Goal: Task Accomplishment & Management: Use online tool/utility

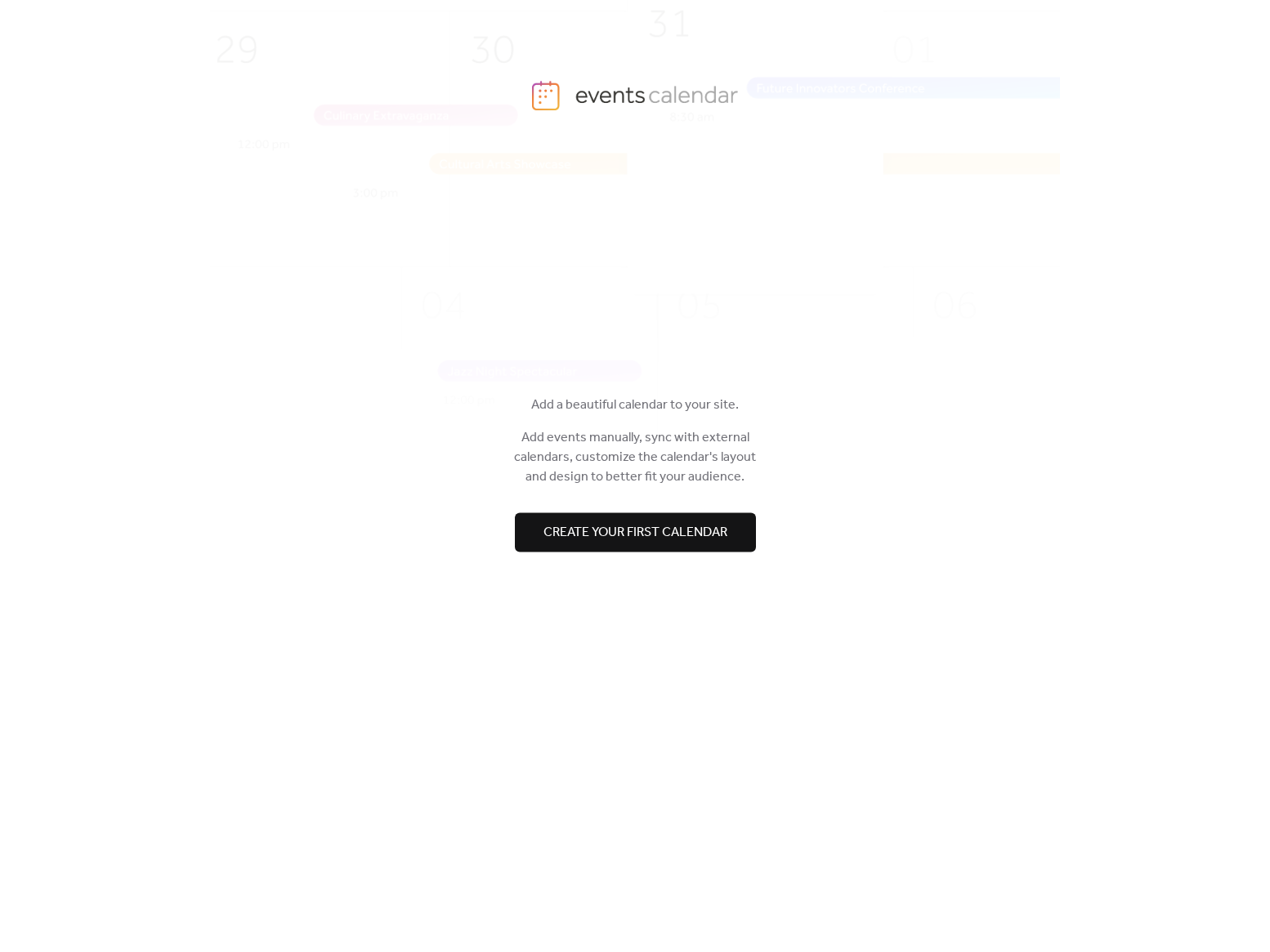
click at [627, 538] on span "Create your first calendar" at bounding box center [635, 533] width 184 height 20
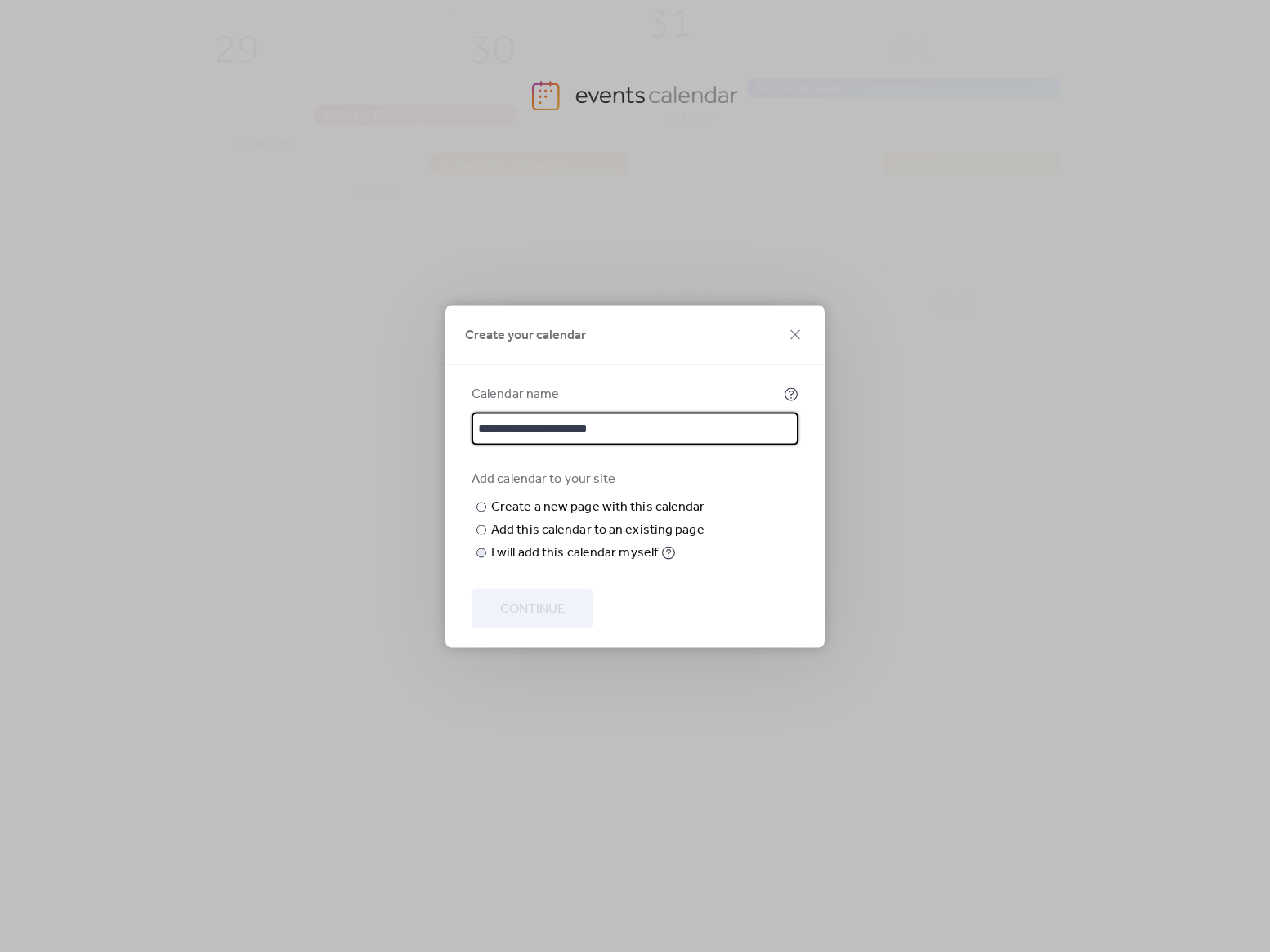
type input "**********"
click at [548, 562] on div "I will add this calendar myself" at bounding box center [574, 552] width 166 height 20
click at [530, 611] on span "Continue" at bounding box center [533, 608] width 65 height 20
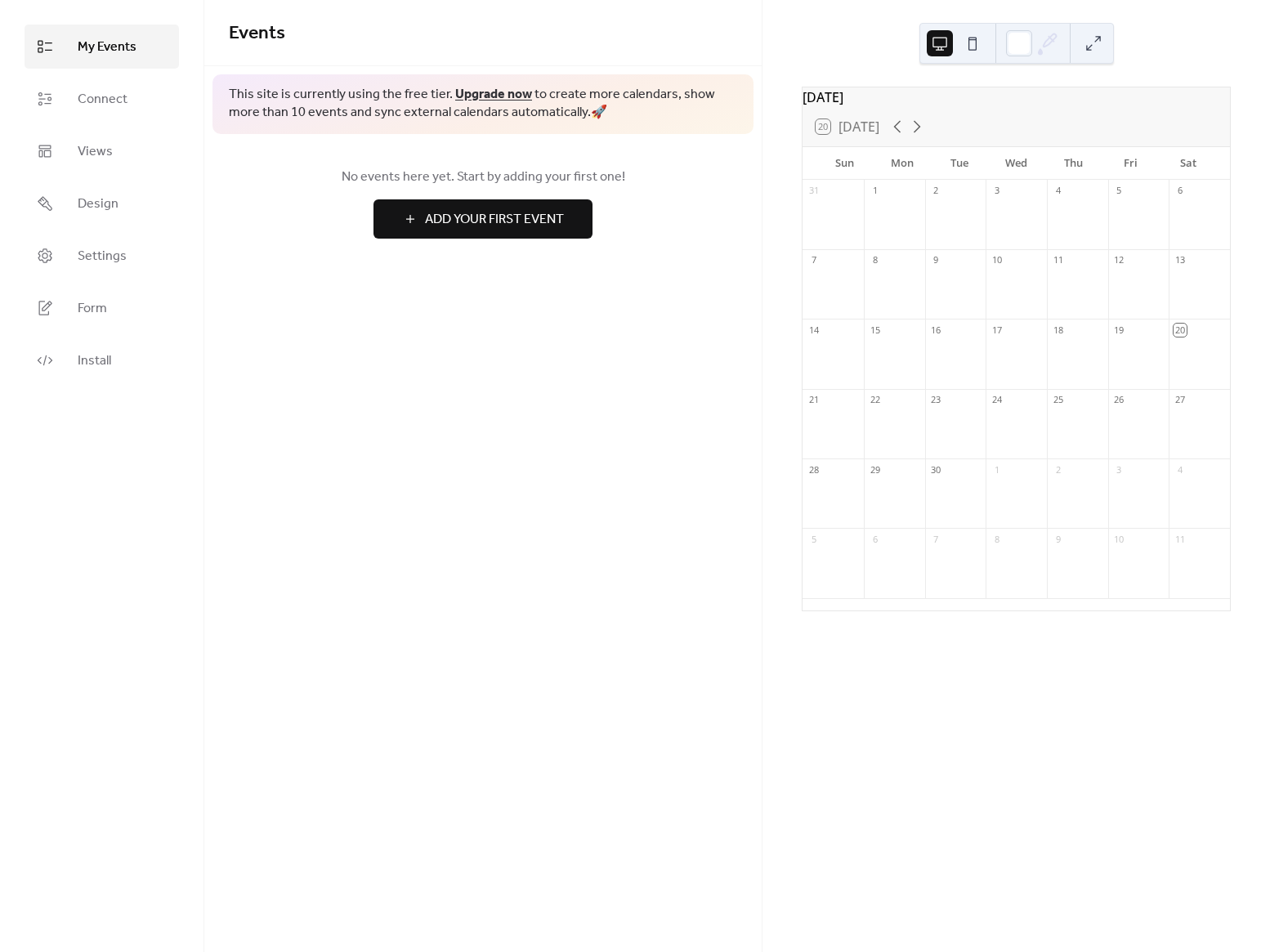
click at [458, 231] on button "Add Your First Event" at bounding box center [482, 219] width 219 height 39
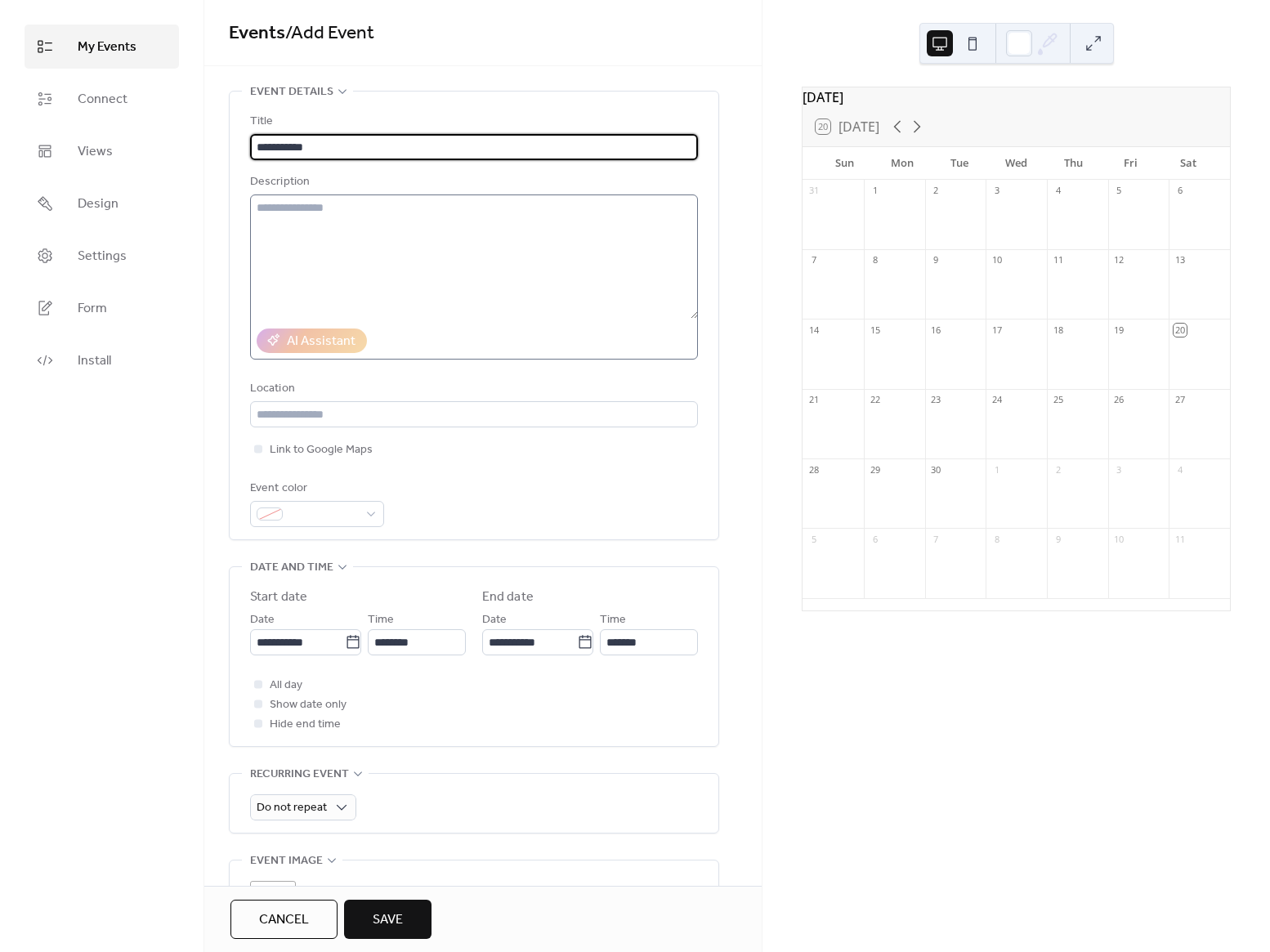
type input "**********"
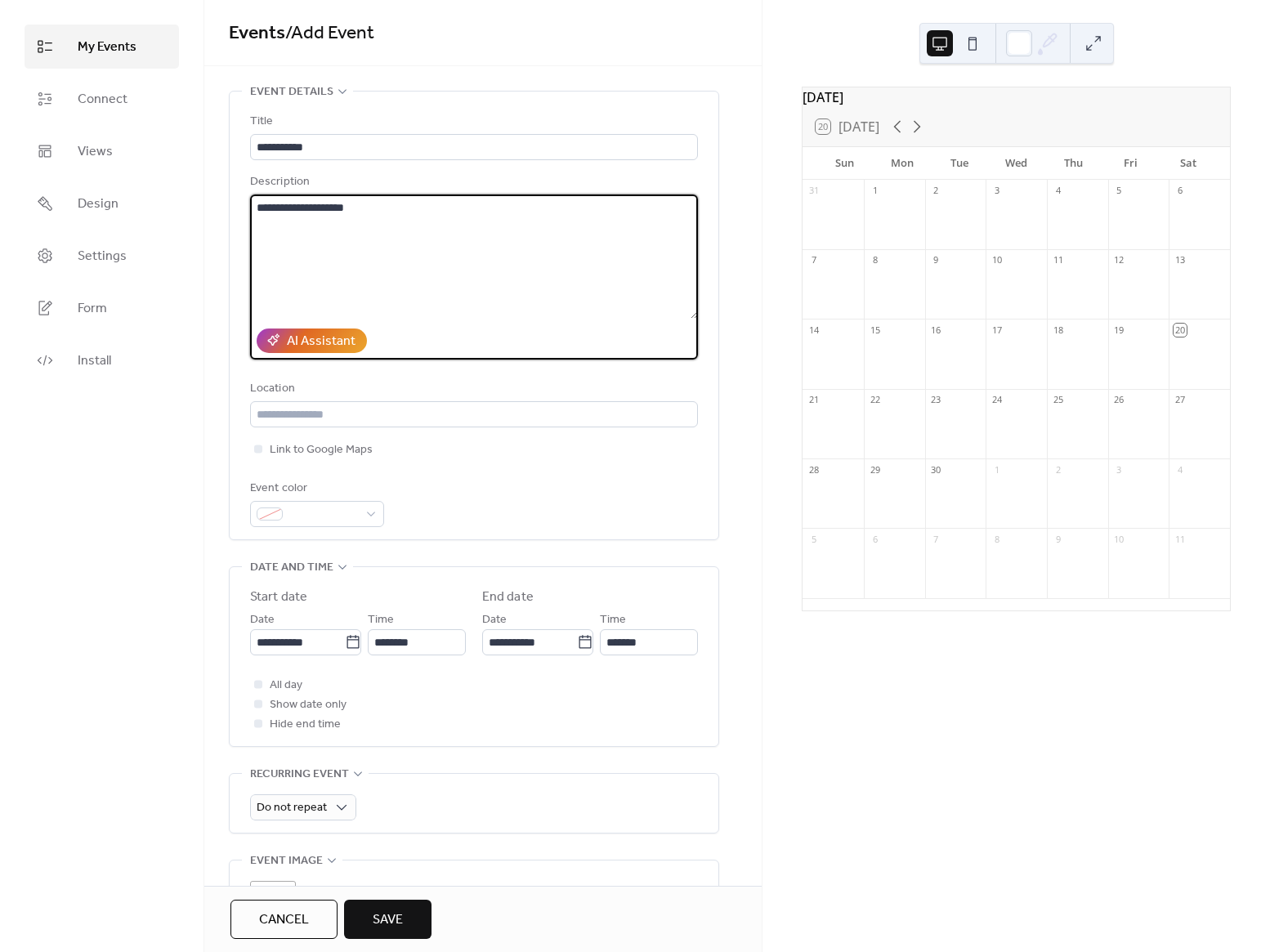
type textarea "**********"
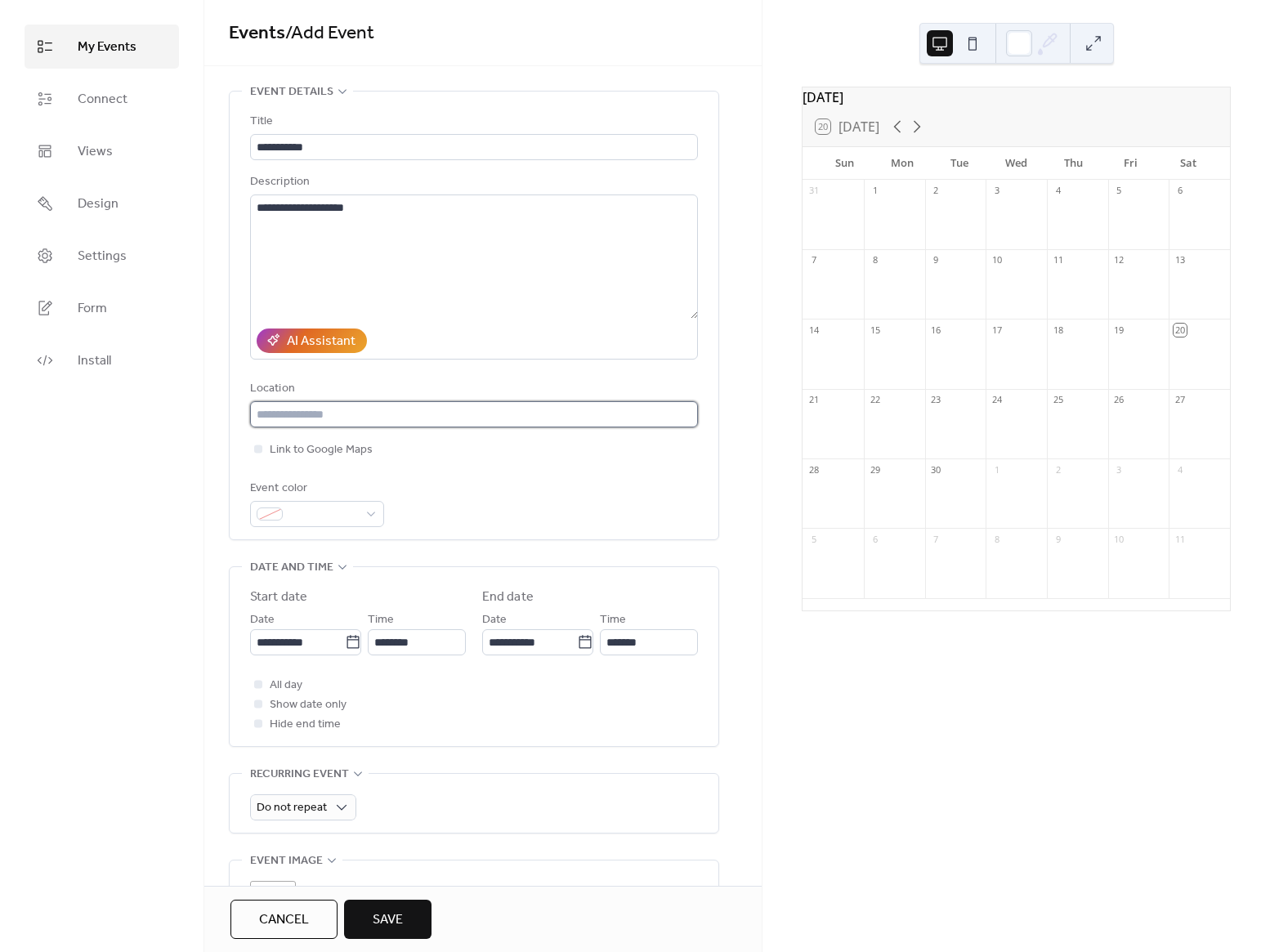
click at [561, 425] on input "text" at bounding box center [474, 413] width 448 height 27
type input "**********"
click at [315, 446] on span "Link to Google Maps" at bounding box center [321, 450] width 103 height 20
click at [342, 447] on span "Link to Google Maps" at bounding box center [321, 450] width 103 height 20
click at [258, 452] on div at bounding box center [258, 448] width 8 height 8
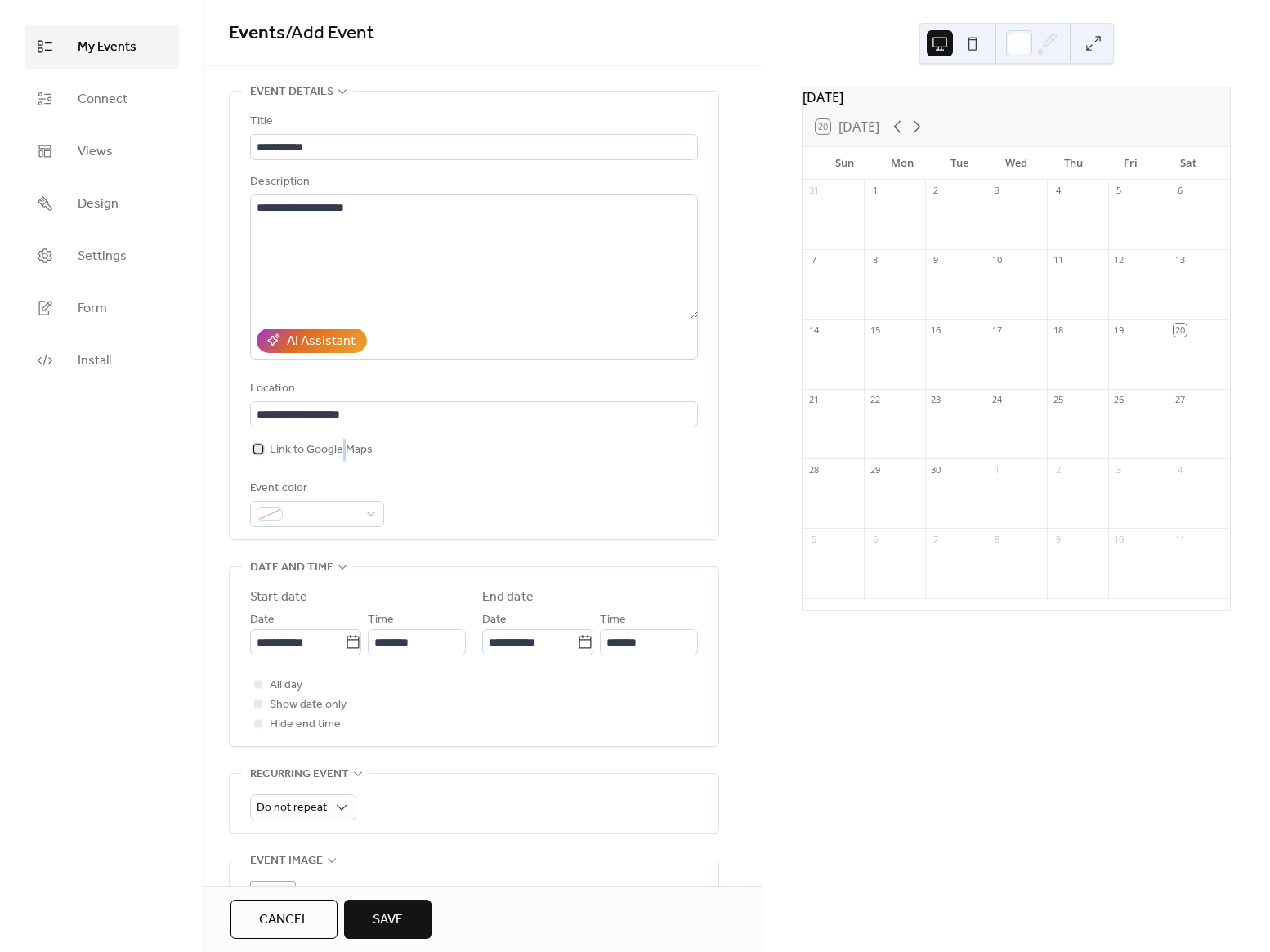
scroll to position [22, 0]
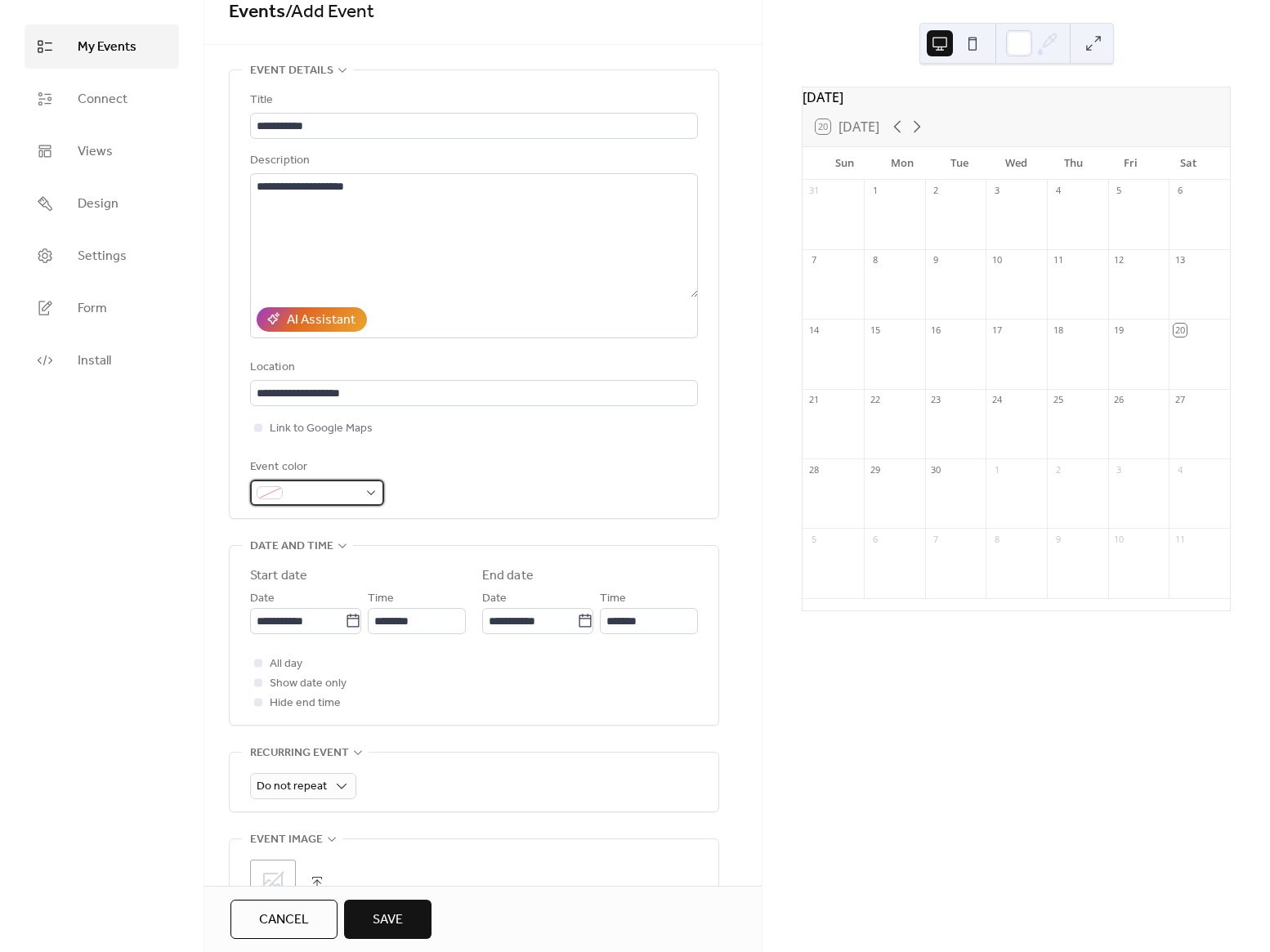
click at [377, 502] on div at bounding box center [317, 492] width 134 height 27
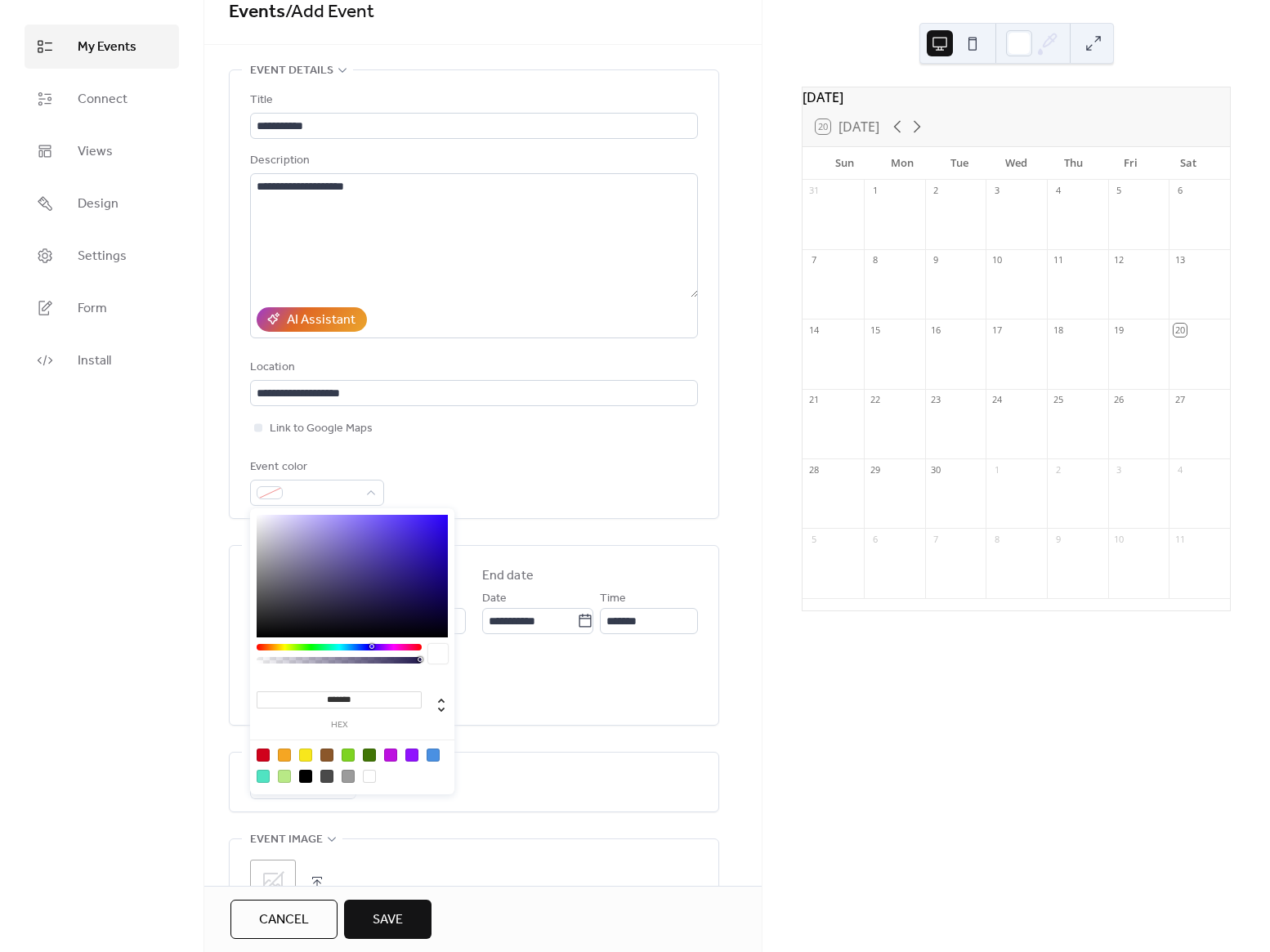
click at [520, 466] on div "Event color" at bounding box center [474, 481] width 448 height 48
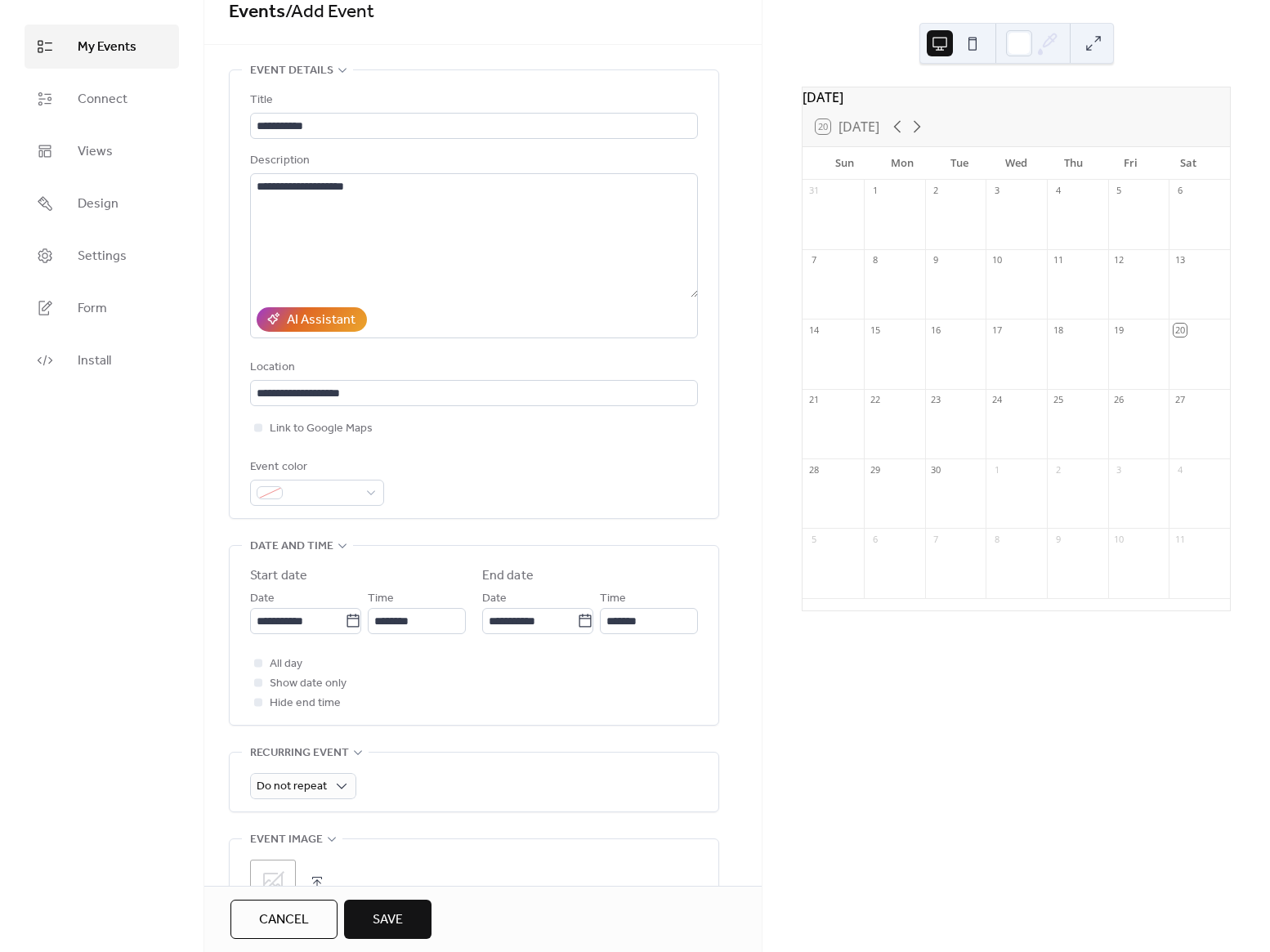
click at [965, 40] on button at bounding box center [972, 43] width 27 height 27
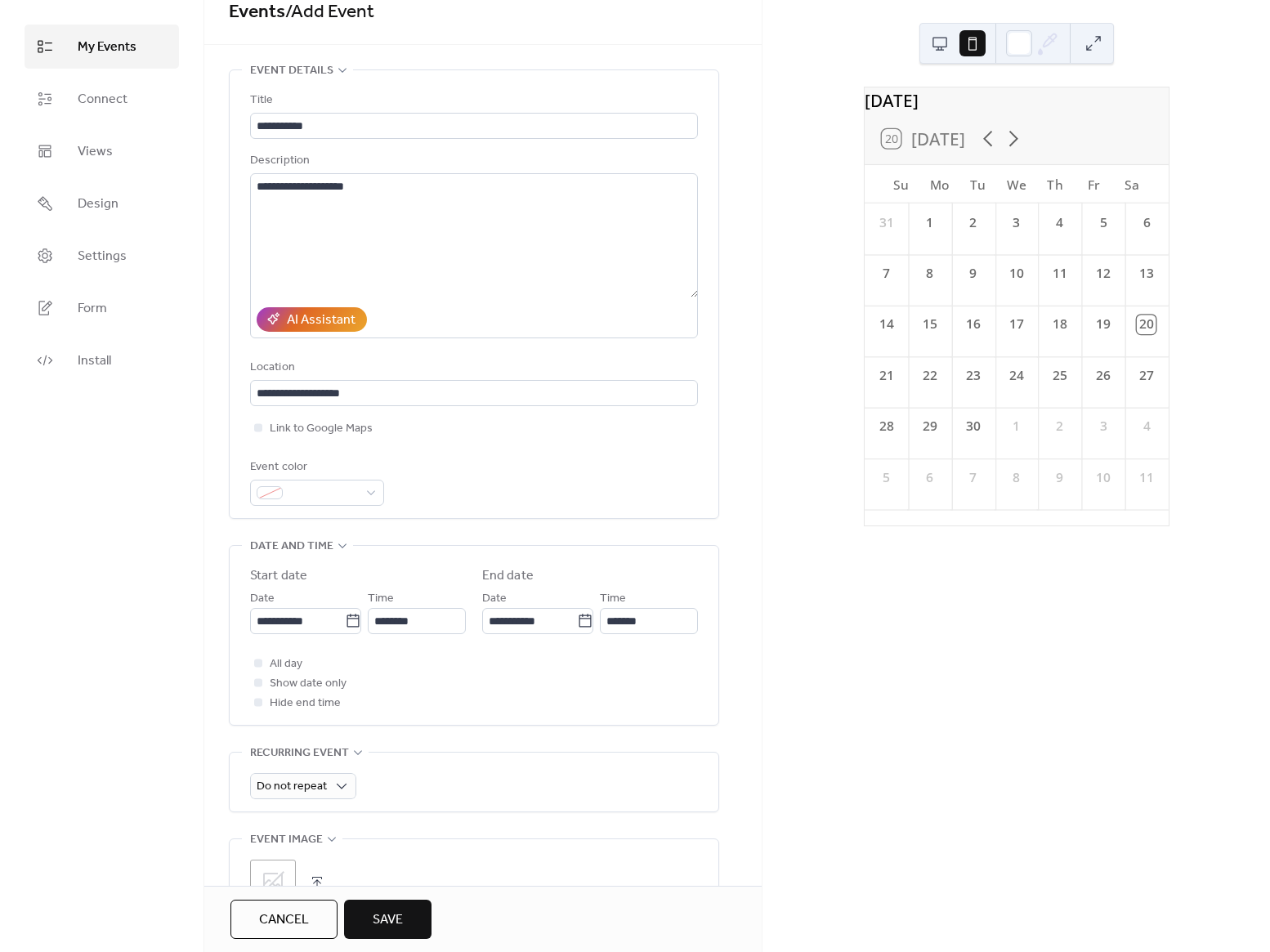
click at [938, 42] on button at bounding box center [939, 43] width 27 height 27
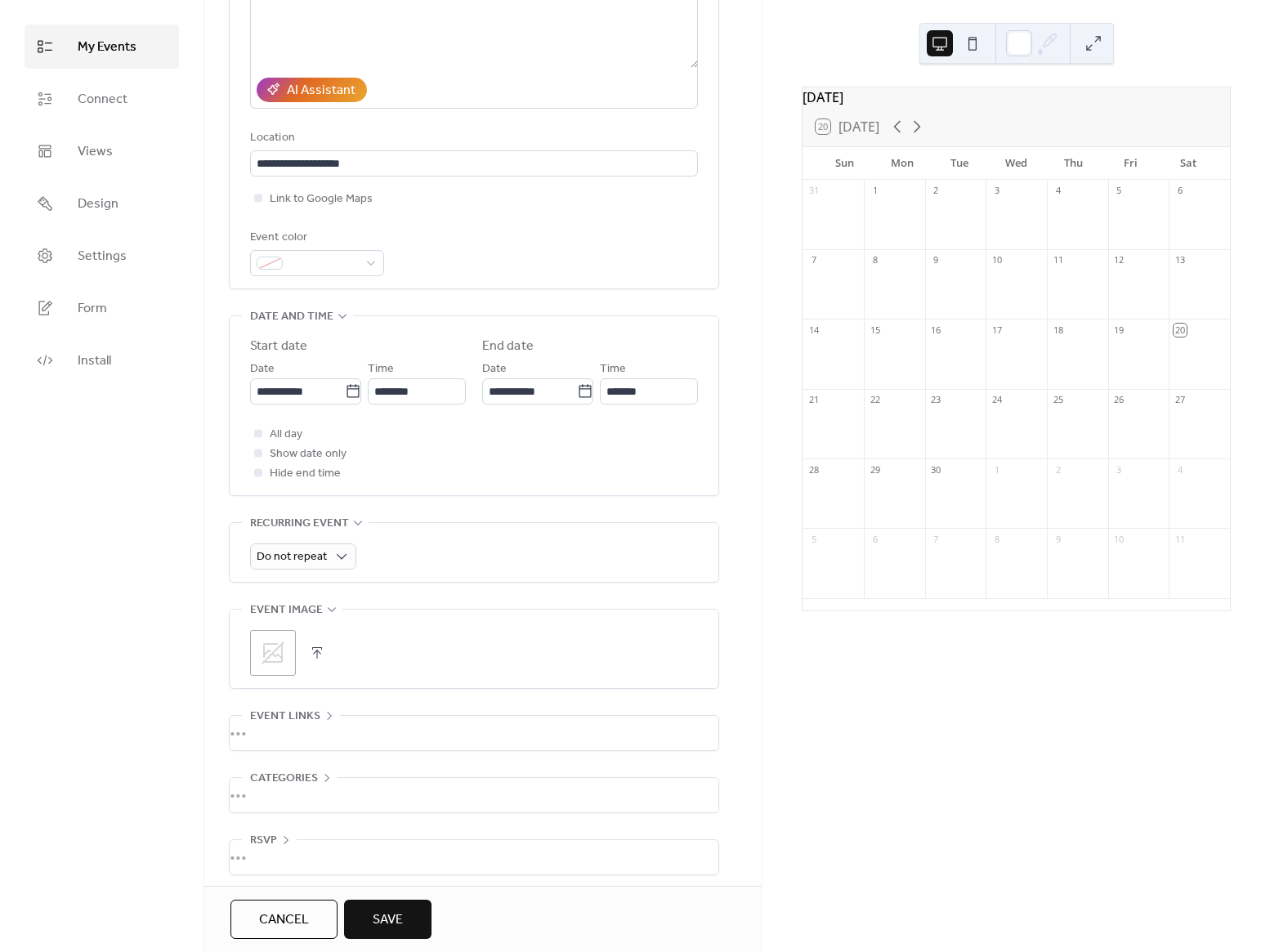
scroll to position [258, 0]
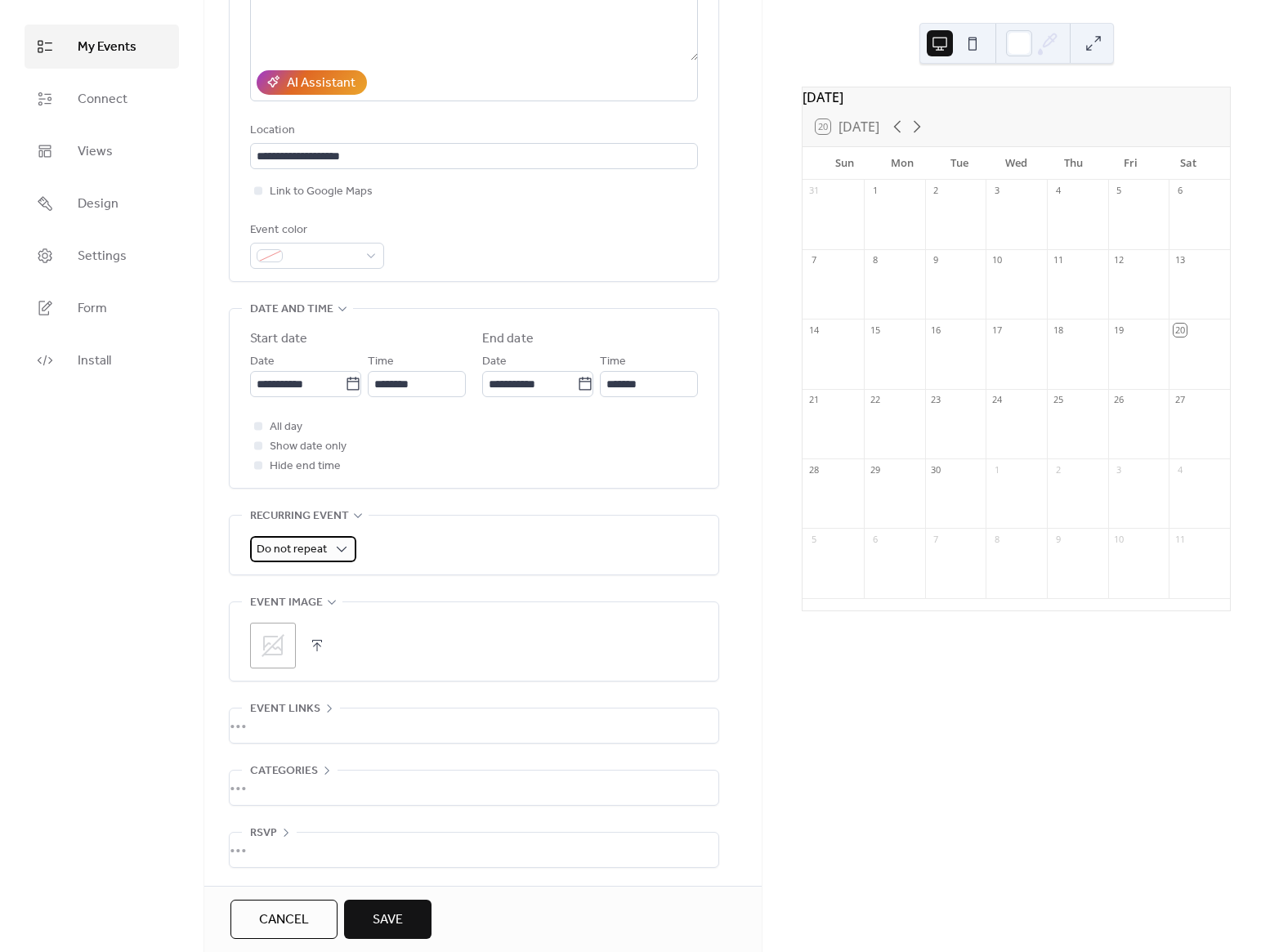
click at [330, 550] on div "Do not repeat" at bounding box center [303, 548] width 106 height 27
click at [185, 641] on div "My Events Connect Views Design Settings Form Install" at bounding box center [101, 476] width 204 height 952
click at [285, 445] on span "Show date only" at bounding box center [308, 447] width 77 height 20
click at [278, 445] on span "Show date only" at bounding box center [308, 447] width 77 height 20
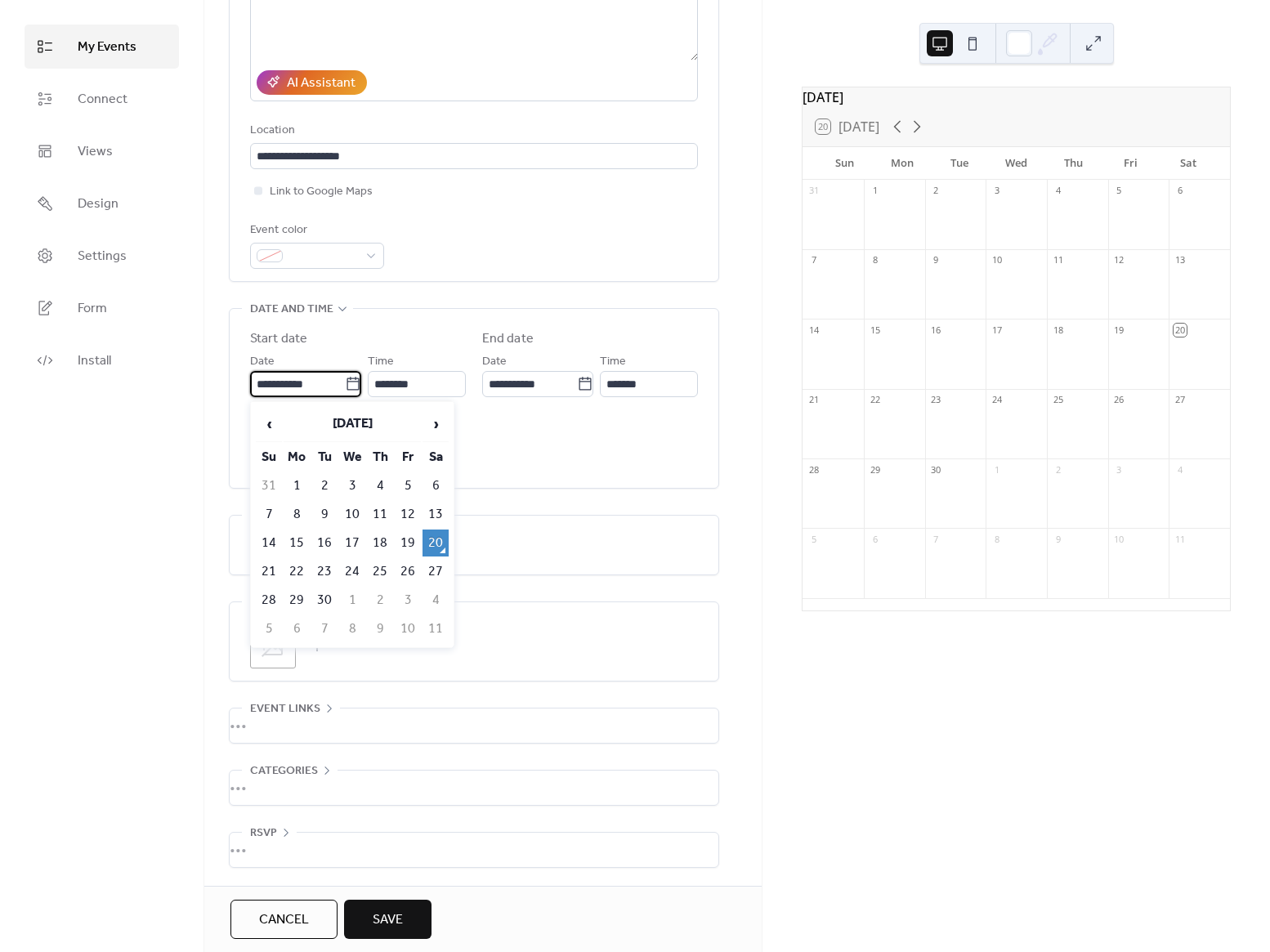
click at [284, 392] on input "**********" at bounding box center [297, 384] width 95 height 27
click at [439, 421] on span "›" at bounding box center [435, 423] width 25 height 32
click at [365, 477] on td "1" at bounding box center [351, 485] width 27 height 27
type input "**********"
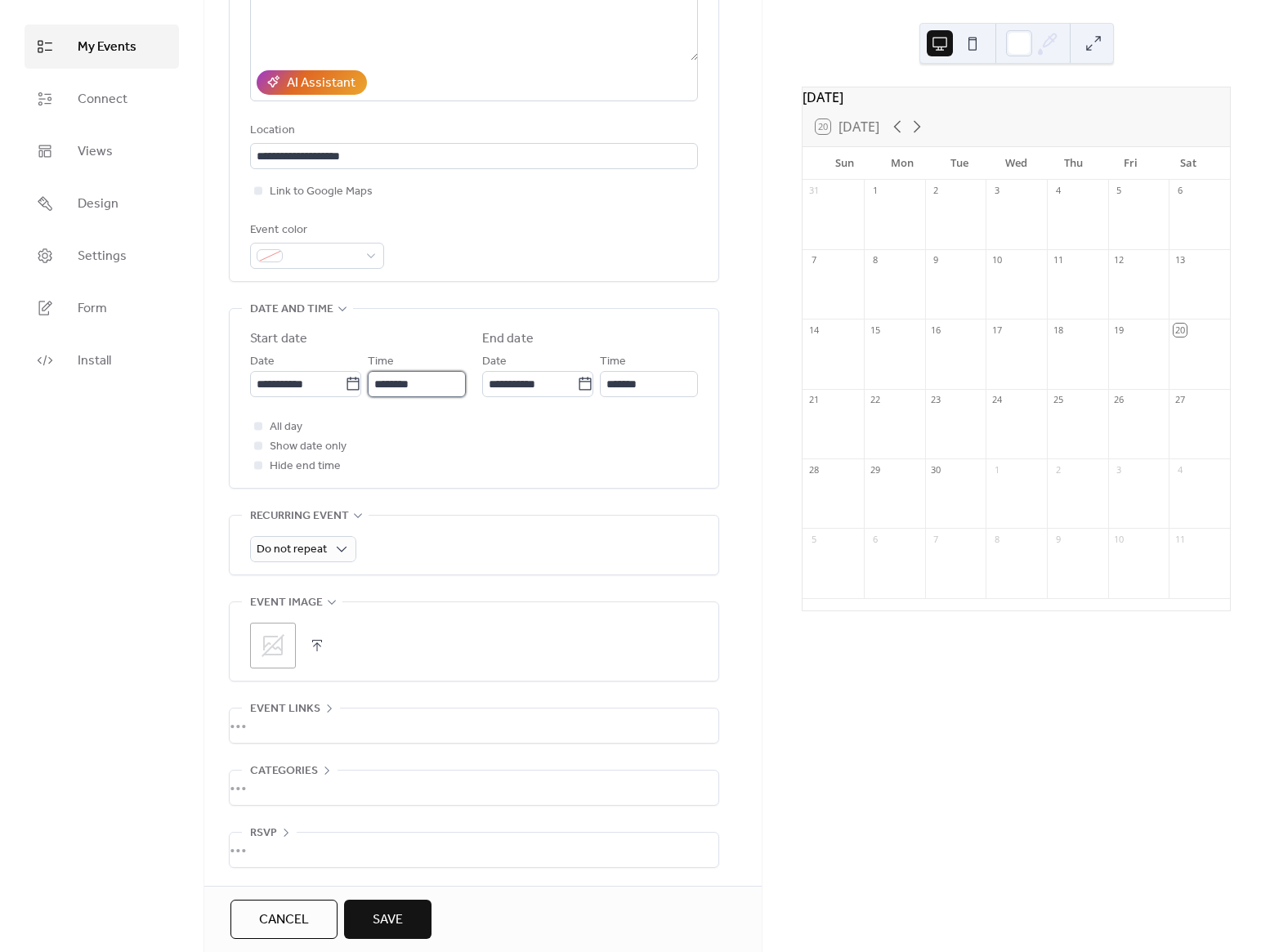
click at [377, 384] on input "********" at bounding box center [416, 384] width 98 height 27
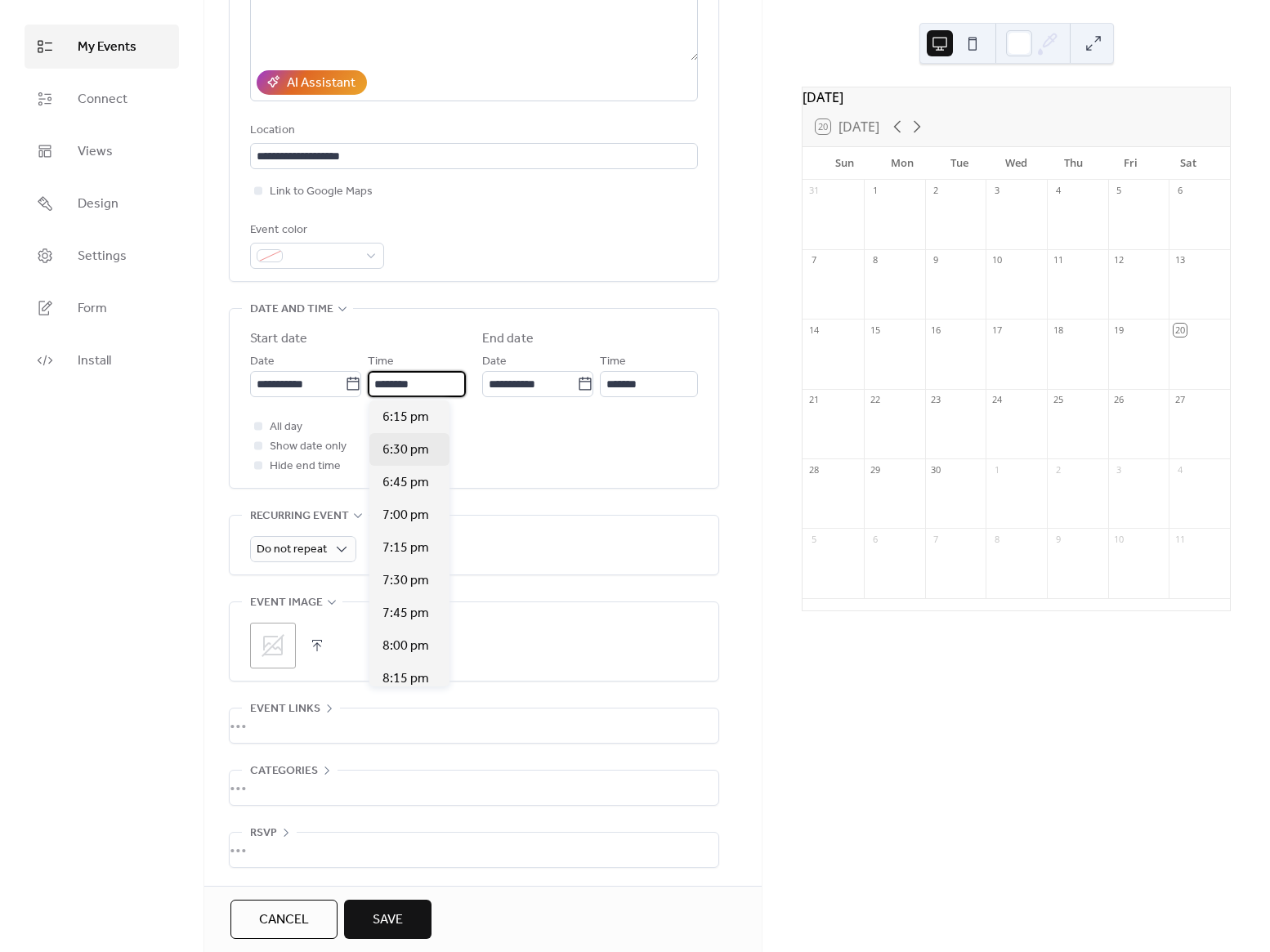
scroll to position [2346, 0]
click at [411, 425] on span "6:00 pm" at bounding box center [405, 425] width 46 height 20
type input "*******"
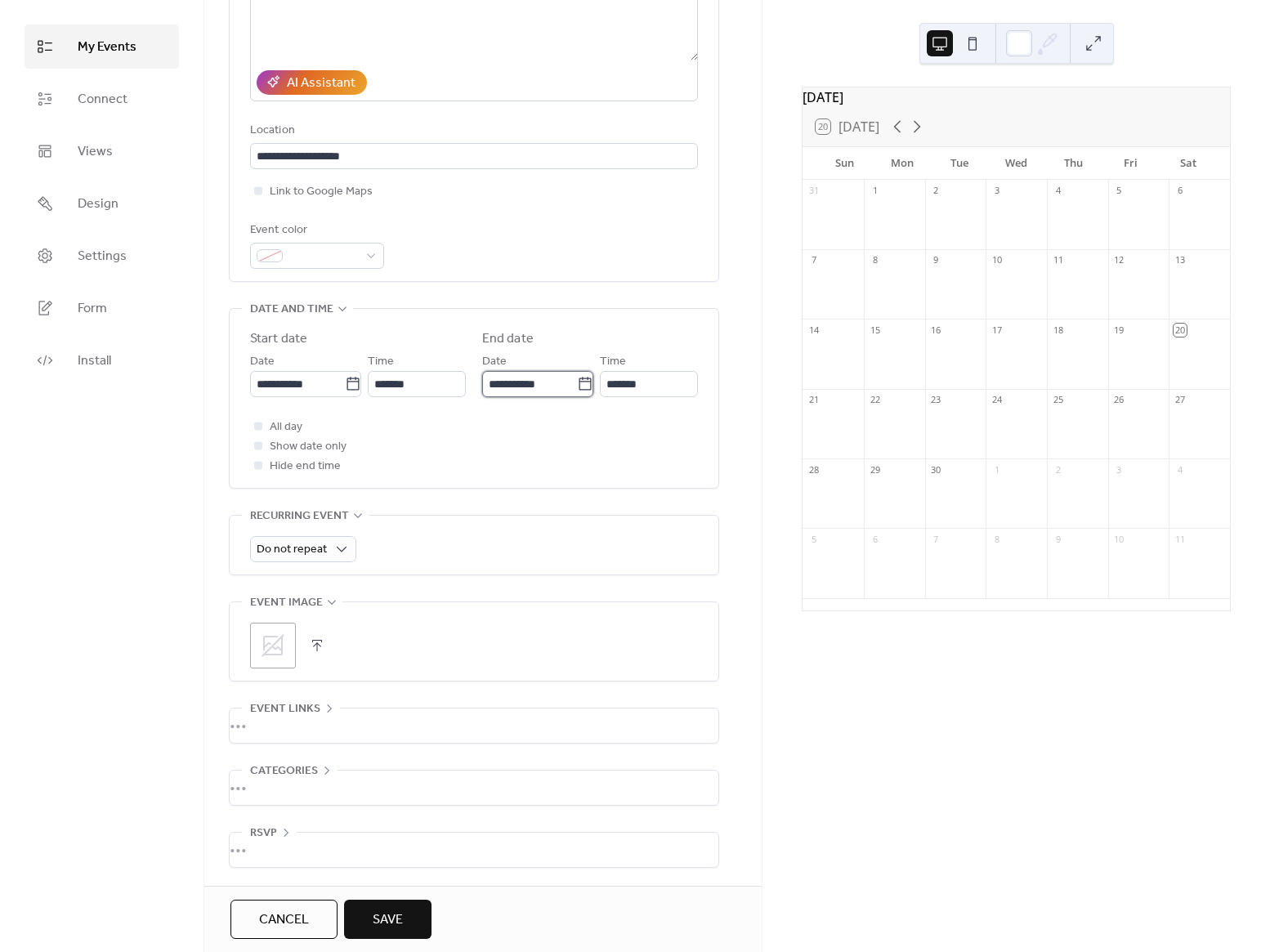
click at [515, 382] on input "**********" at bounding box center [530, 384] width 95 height 27
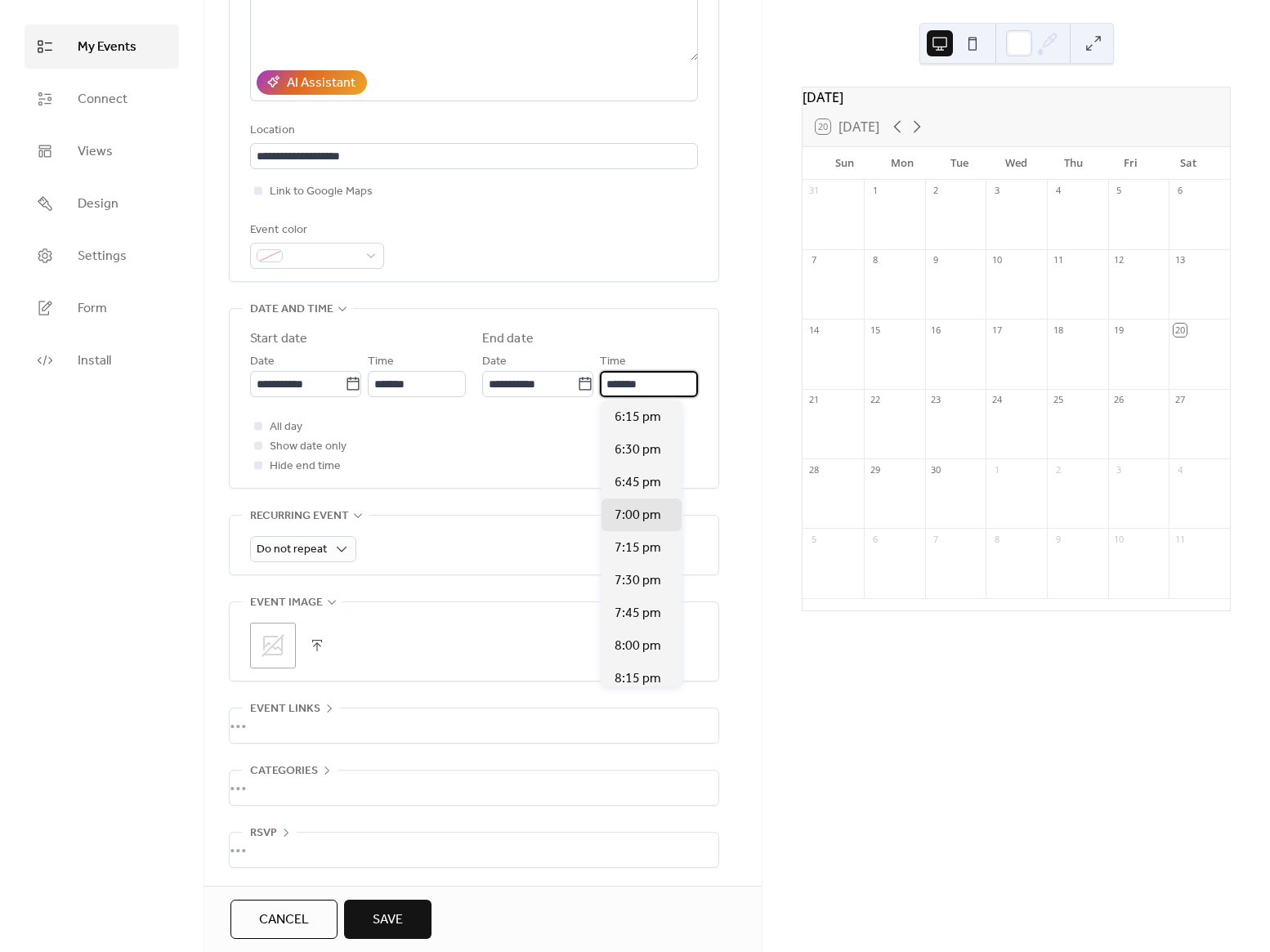
click at [642, 392] on input "*******" at bounding box center [649, 384] width 98 height 27
click at [628, 549] on span "9:00 pm" at bounding box center [637, 544] width 46 height 20
type input "*******"
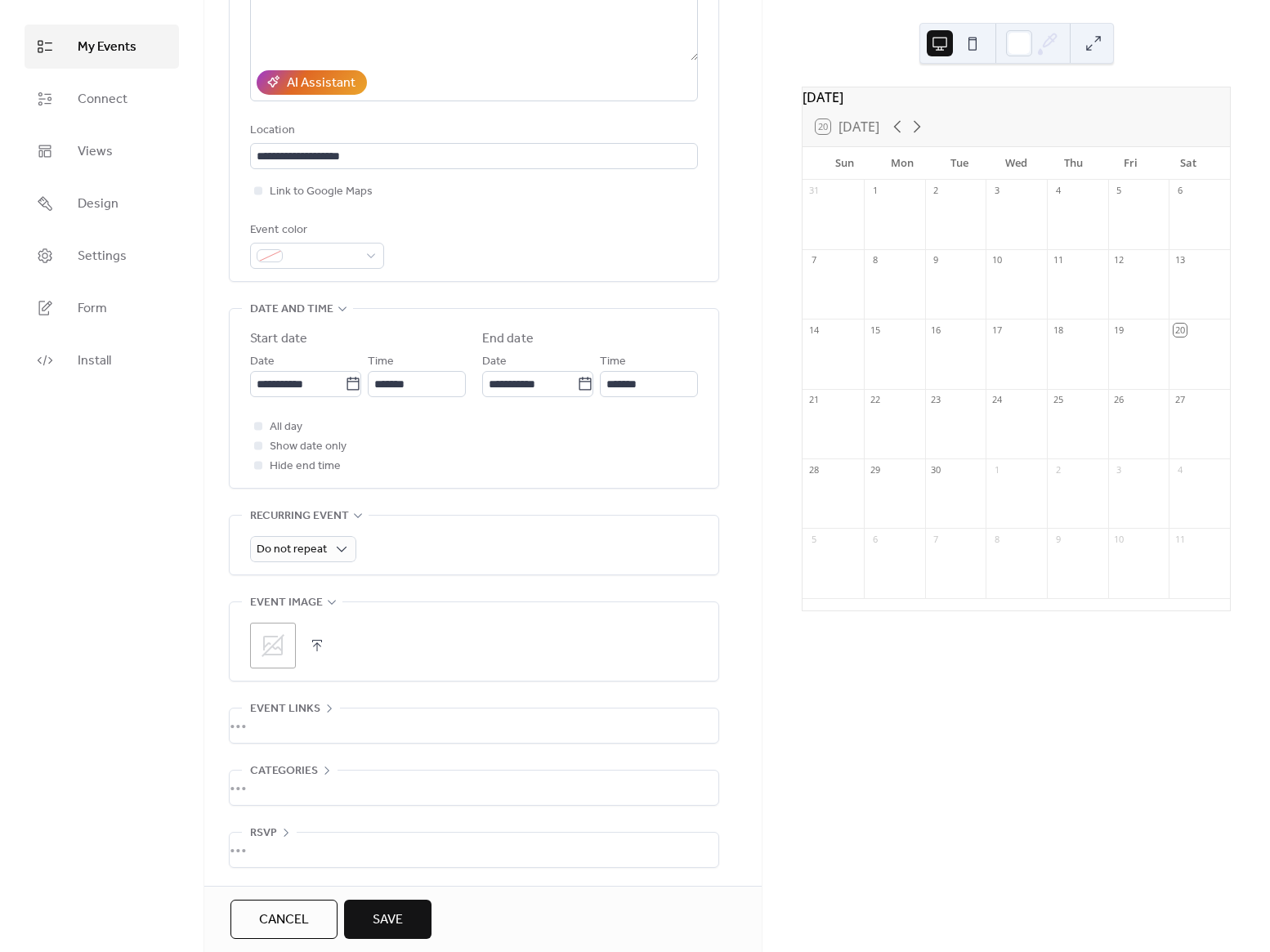
click at [612, 459] on div "All day Show date only Hide end time" at bounding box center [474, 446] width 448 height 59
click at [334, 469] on span "Hide end time" at bounding box center [305, 467] width 71 height 20
click at [403, 939] on div "Cancel Save" at bounding box center [482, 919] width 557 height 66
click at [400, 929] on span "Save" at bounding box center [387, 920] width 31 height 20
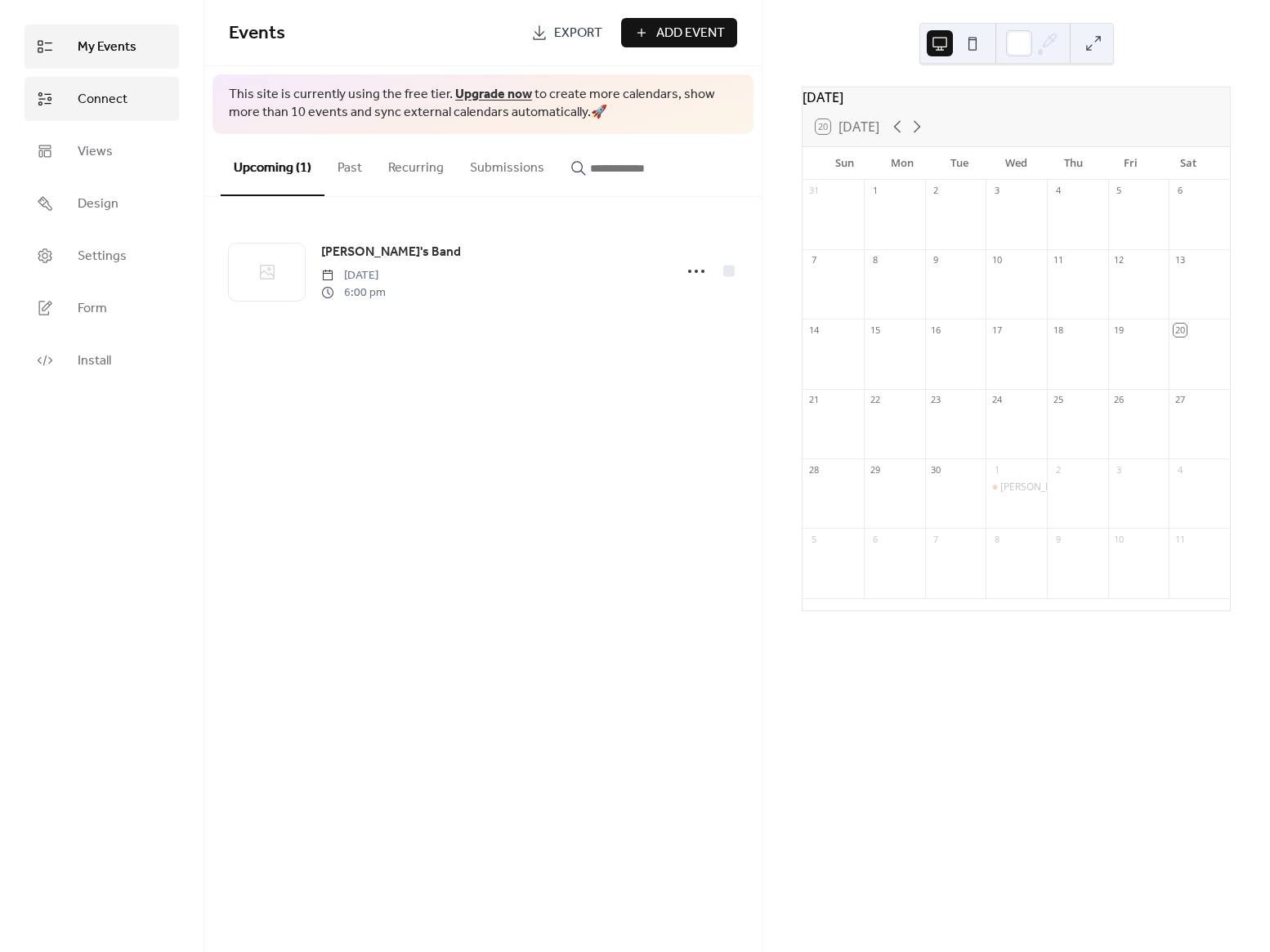
click at [103, 111] on link "Connect" at bounding box center [101, 98] width 155 height 44
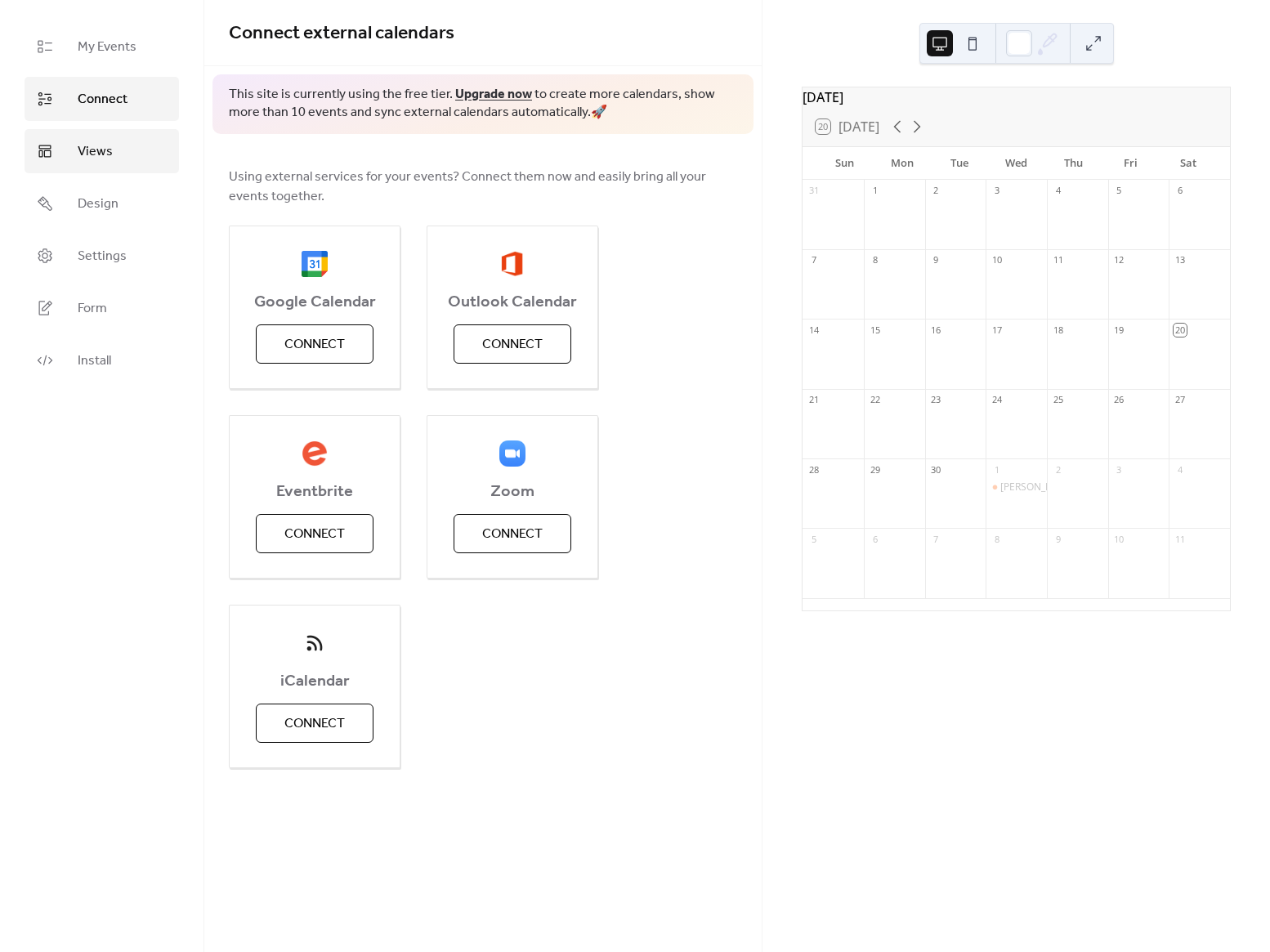
click at [92, 146] on span "Views" at bounding box center [95, 152] width 35 height 20
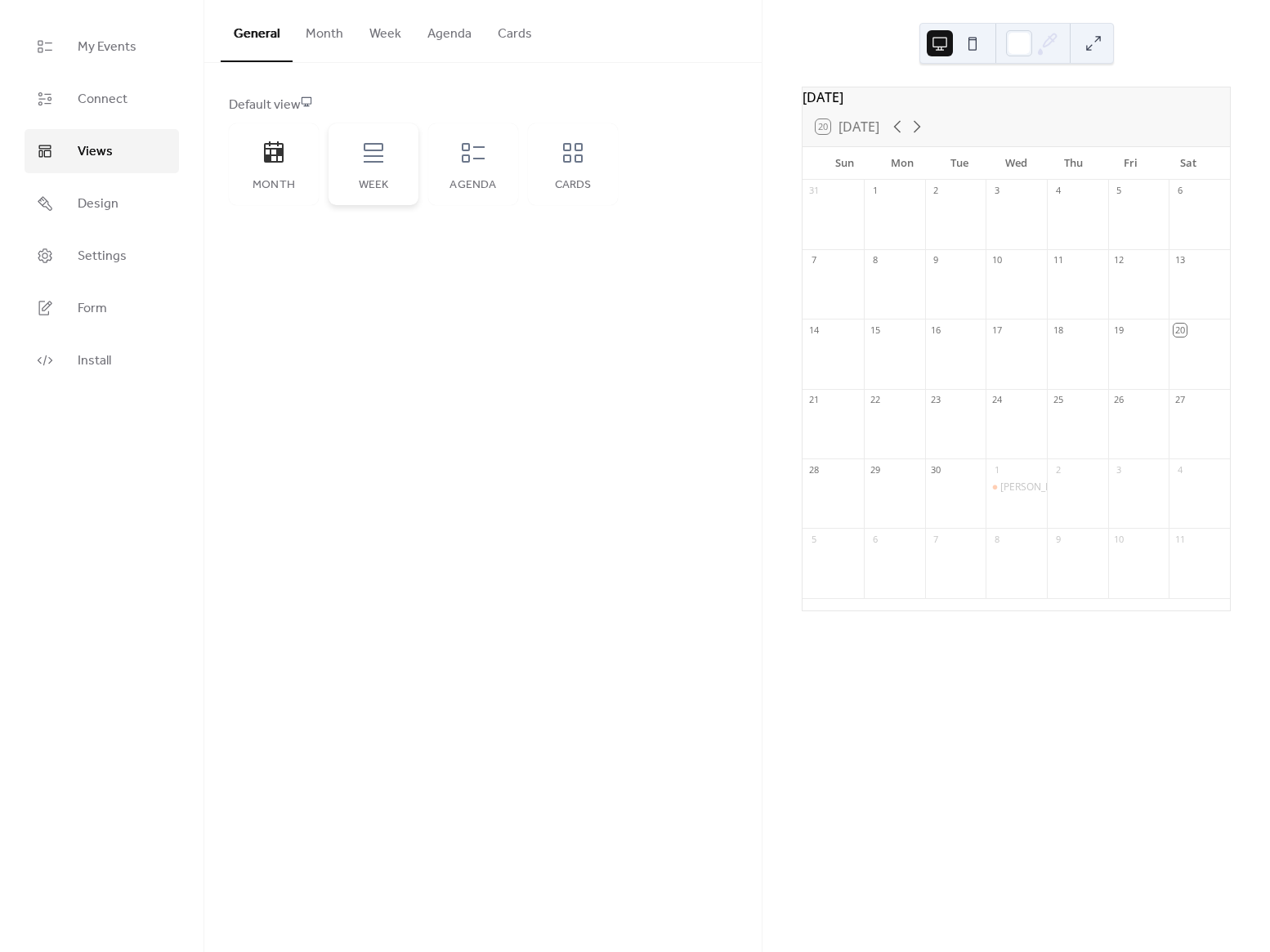
click at [376, 151] on icon at bounding box center [373, 153] width 27 height 27
click at [464, 154] on icon at bounding box center [473, 153] width 23 height 20
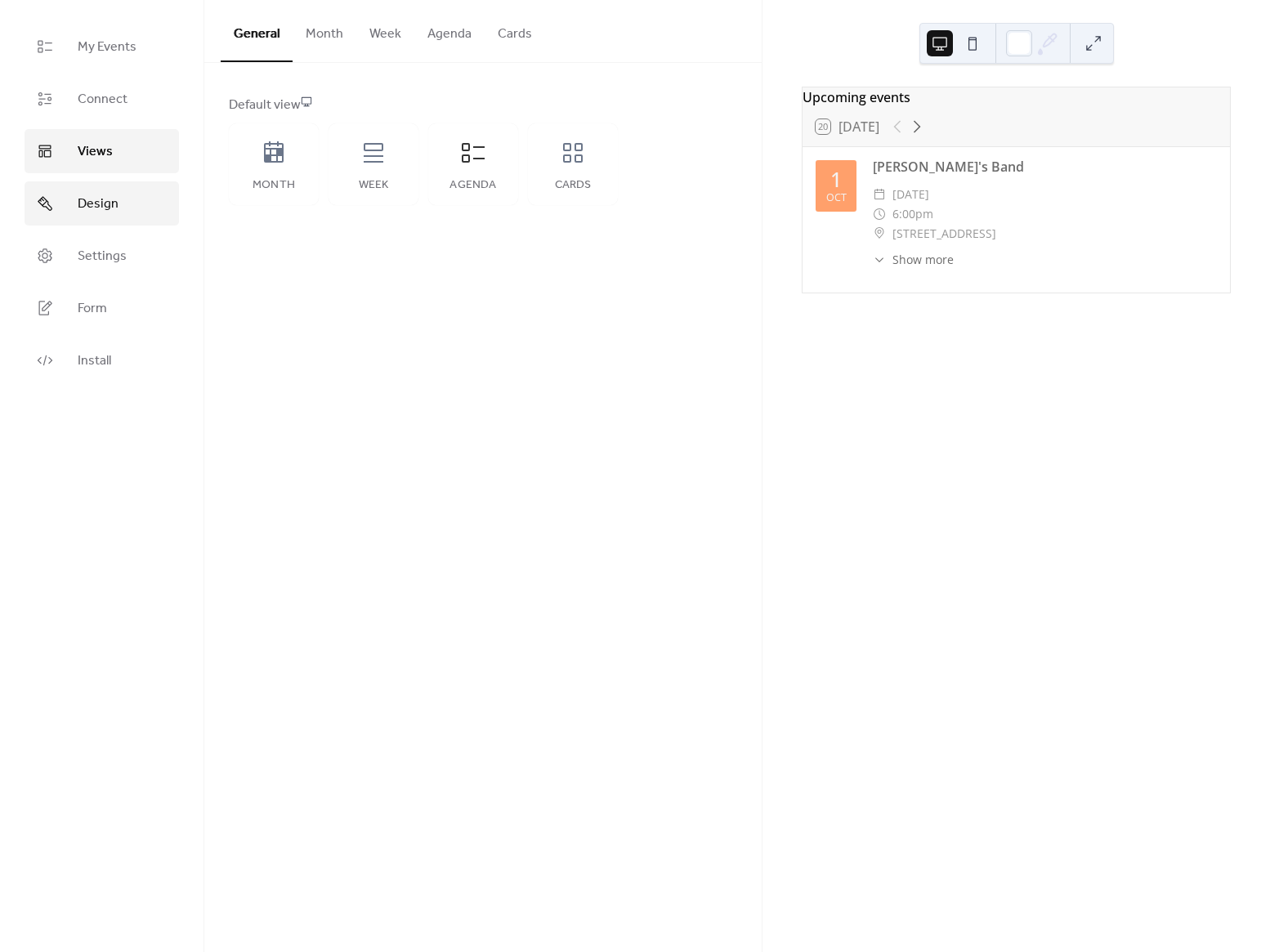
click at [95, 214] on span "Design" at bounding box center [97, 205] width 40 height 20
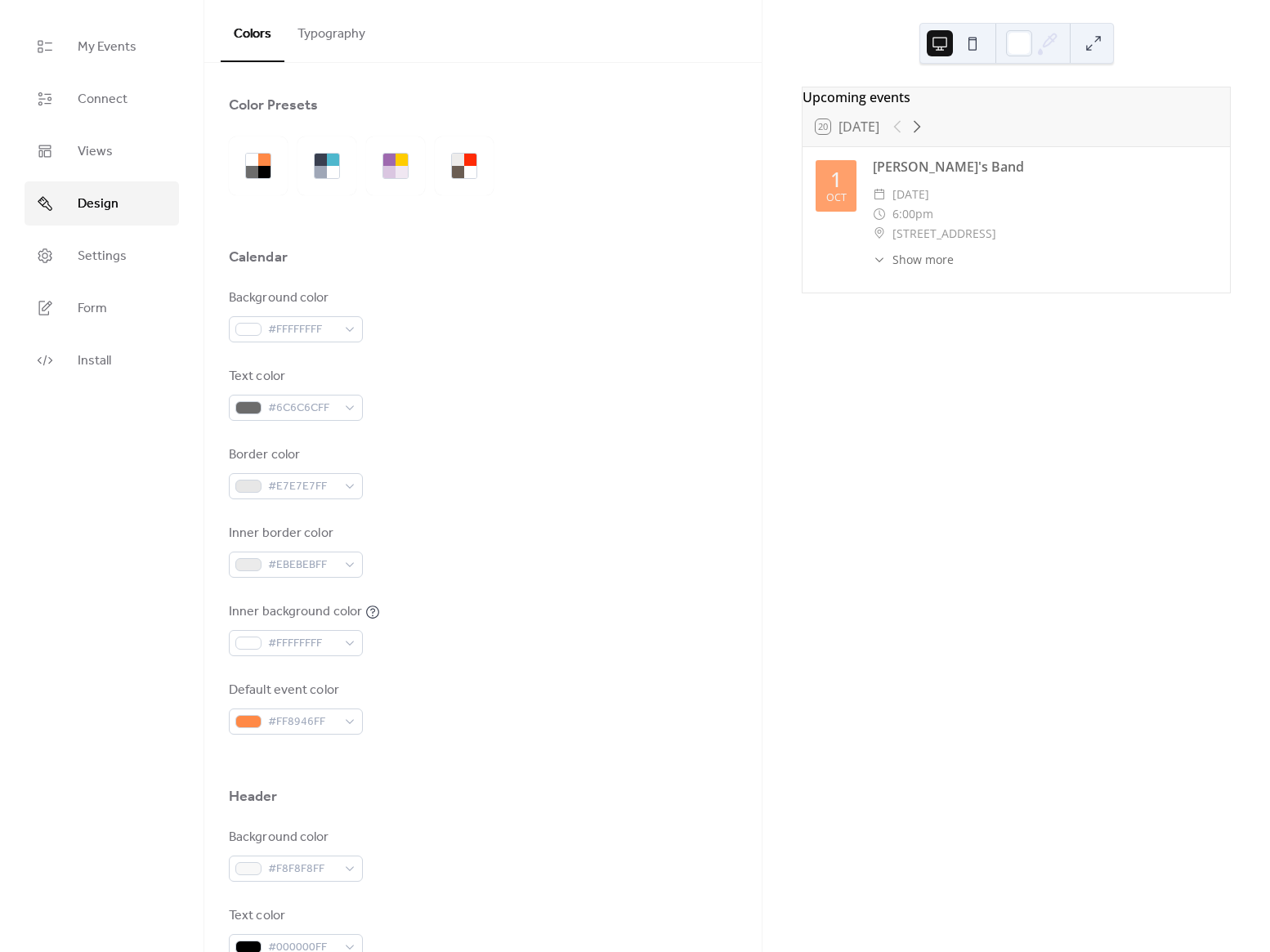
click at [98, 173] on ul "My Events Connect Views Design Settings Form Install" at bounding box center [101, 203] width 155 height 357
click at [103, 154] on span "Views" at bounding box center [95, 152] width 35 height 20
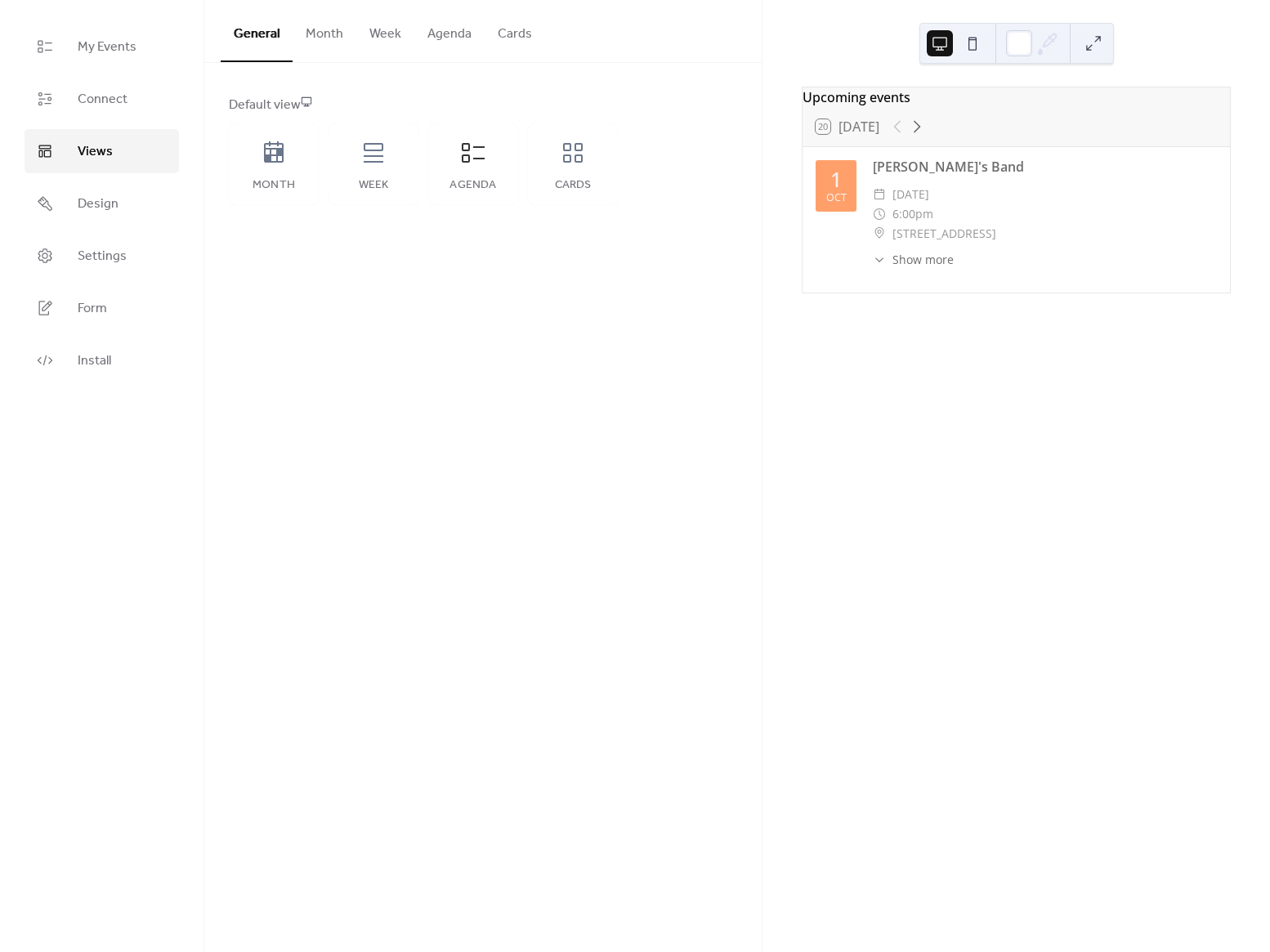
click at [392, 36] on button "Week" at bounding box center [385, 30] width 58 height 60
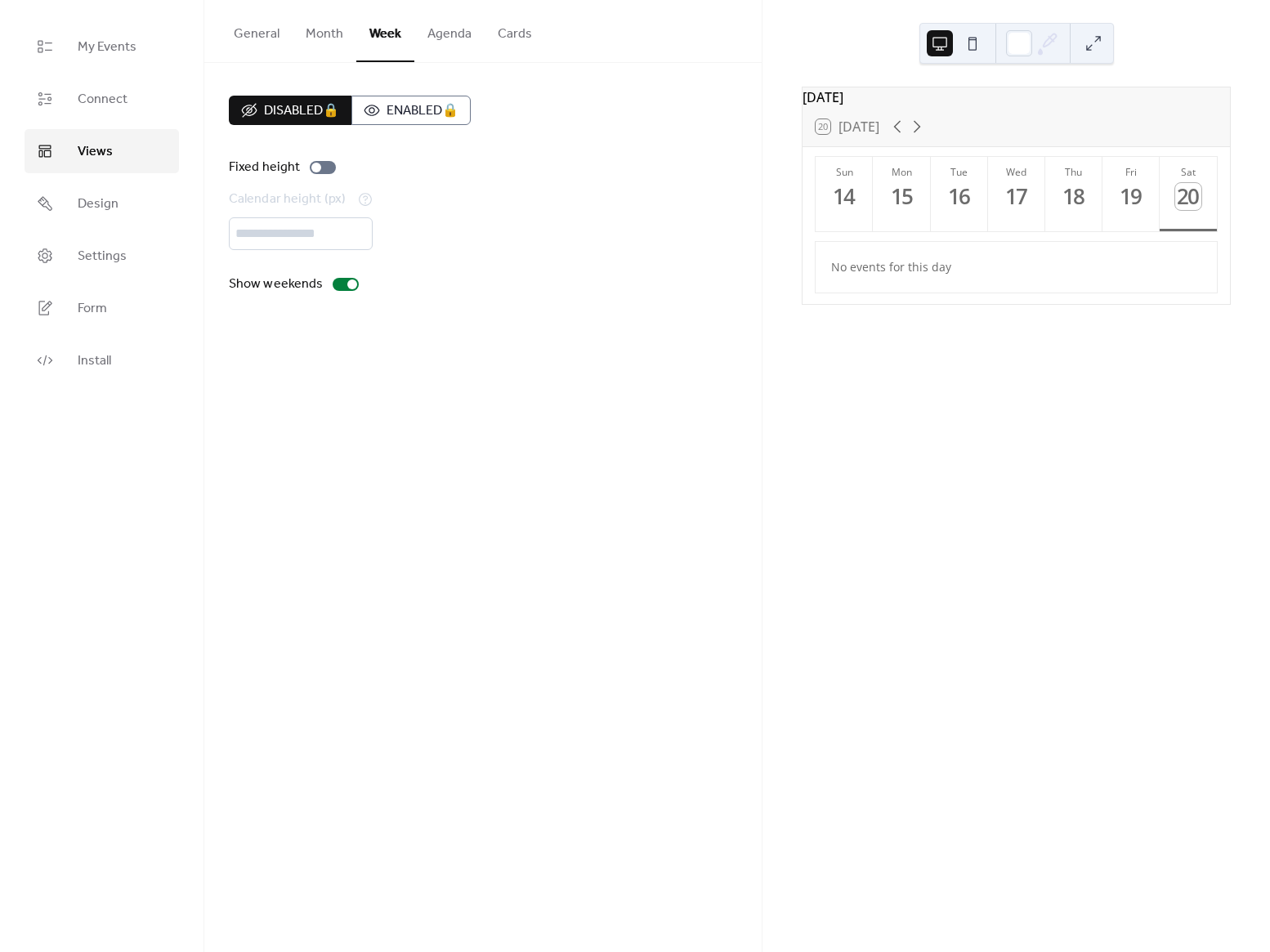
click at [435, 33] on button "Agenda" at bounding box center [449, 30] width 70 height 60
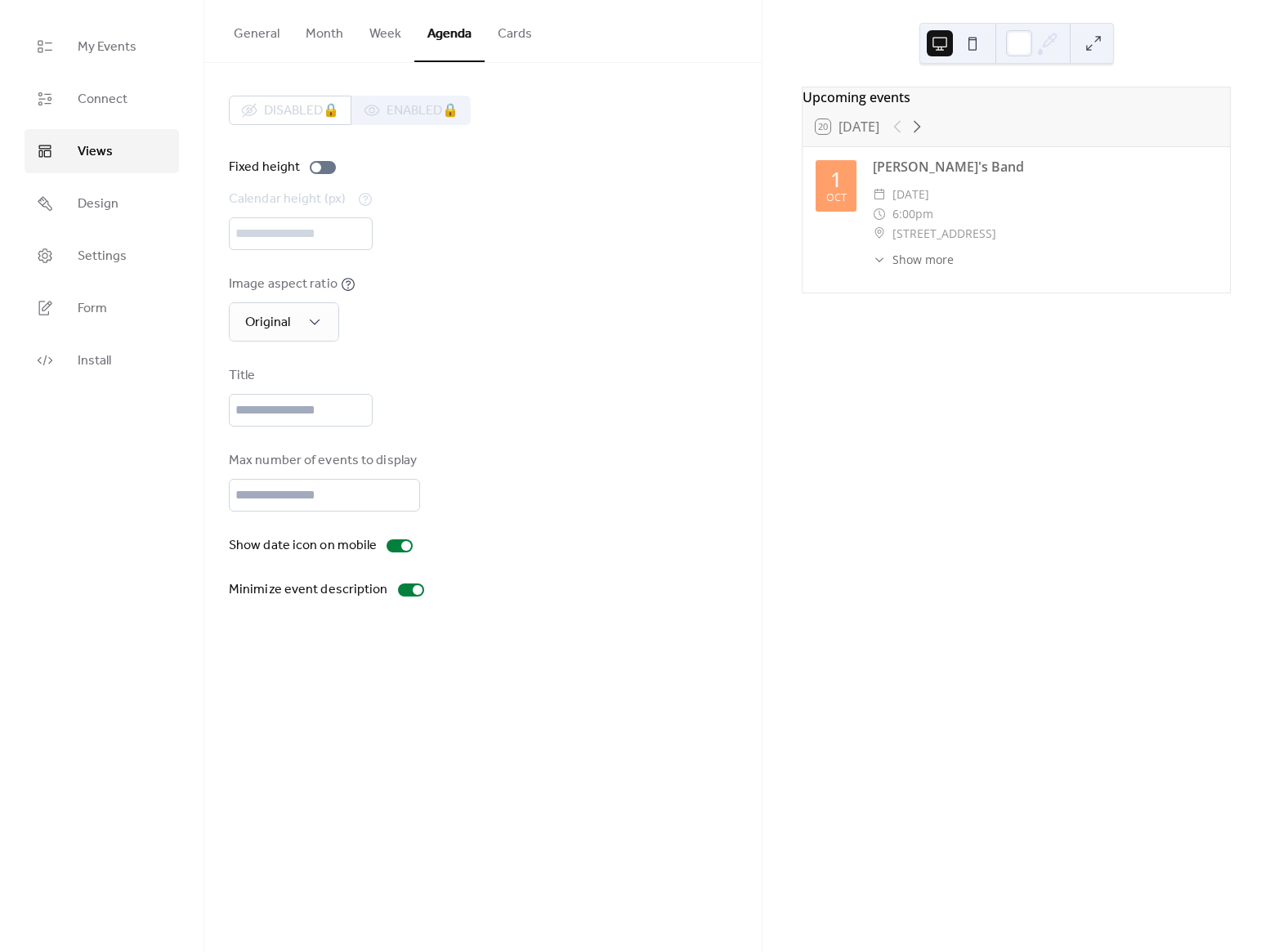
click at [326, 37] on button "Month" at bounding box center [324, 30] width 64 height 60
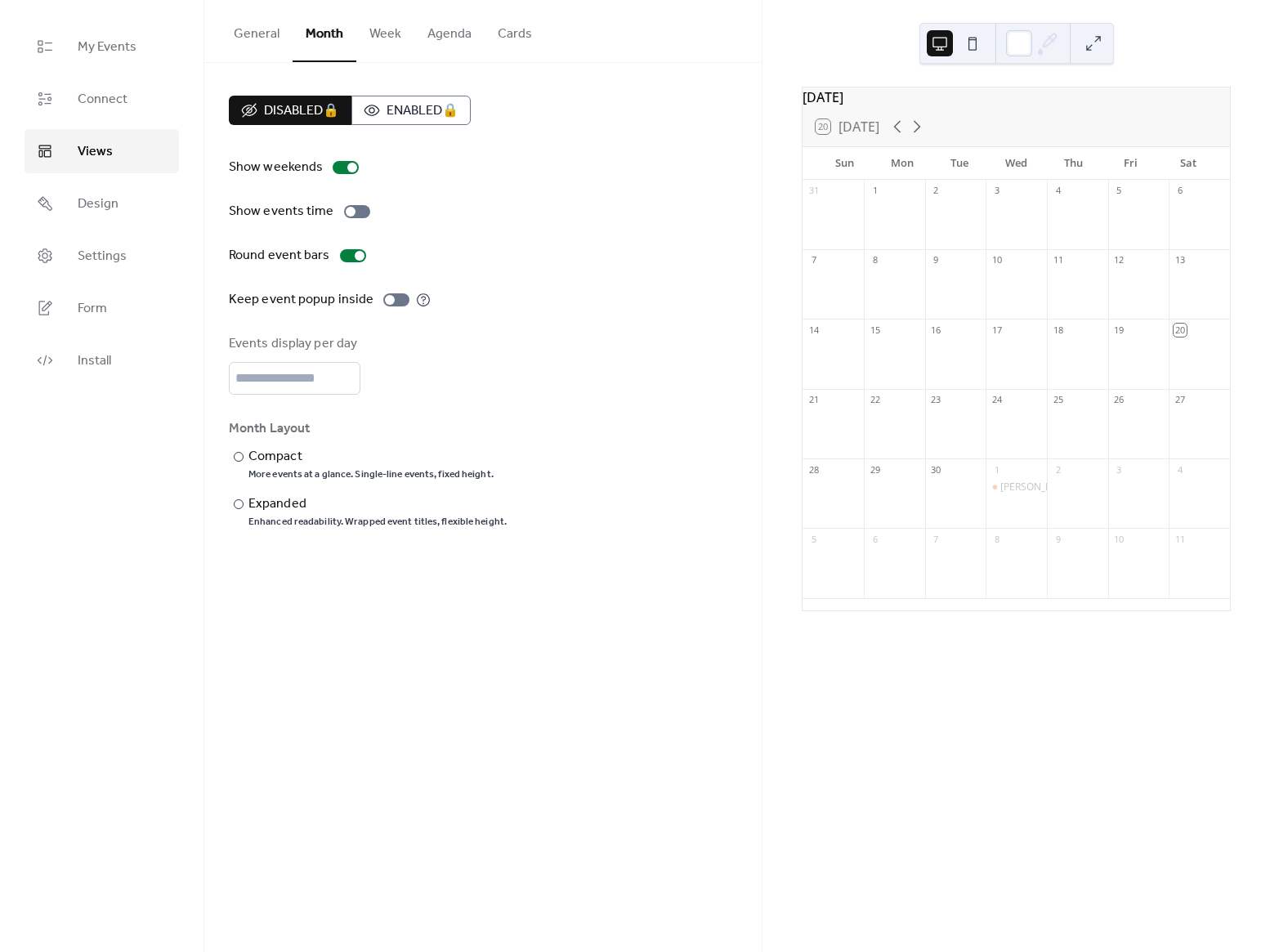
click at [424, 33] on button "Agenda" at bounding box center [449, 30] width 70 height 60
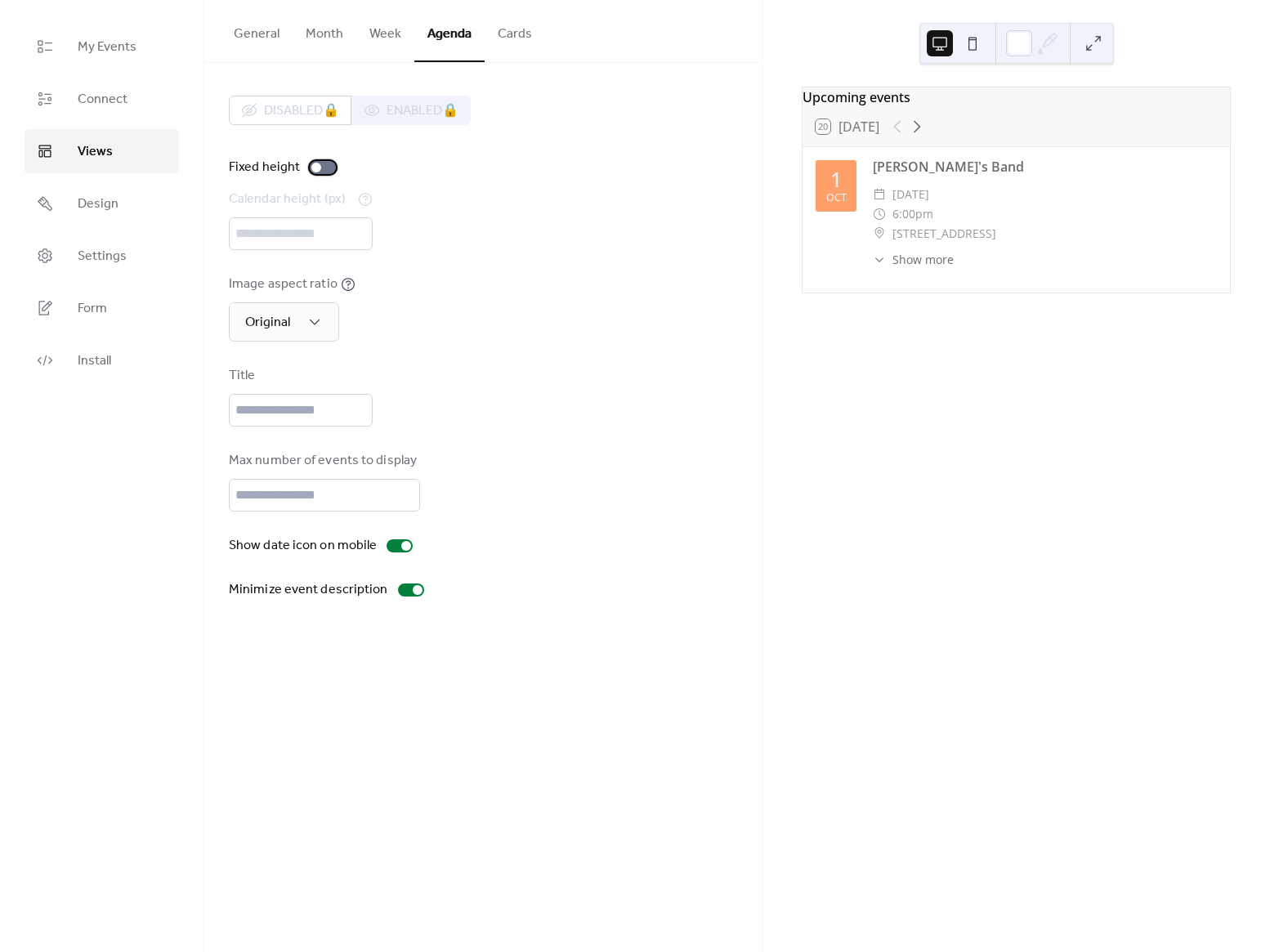
click at [320, 165] on div at bounding box center [323, 166] width 27 height 13
click at [320, 170] on div at bounding box center [323, 166] width 27 height 13
click at [394, 546] on div at bounding box center [400, 545] width 27 height 13
click at [396, 545] on div at bounding box center [400, 545] width 27 height 13
click at [74, 293] on link "Form" at bounding box center [101, 307] width 155 height 44
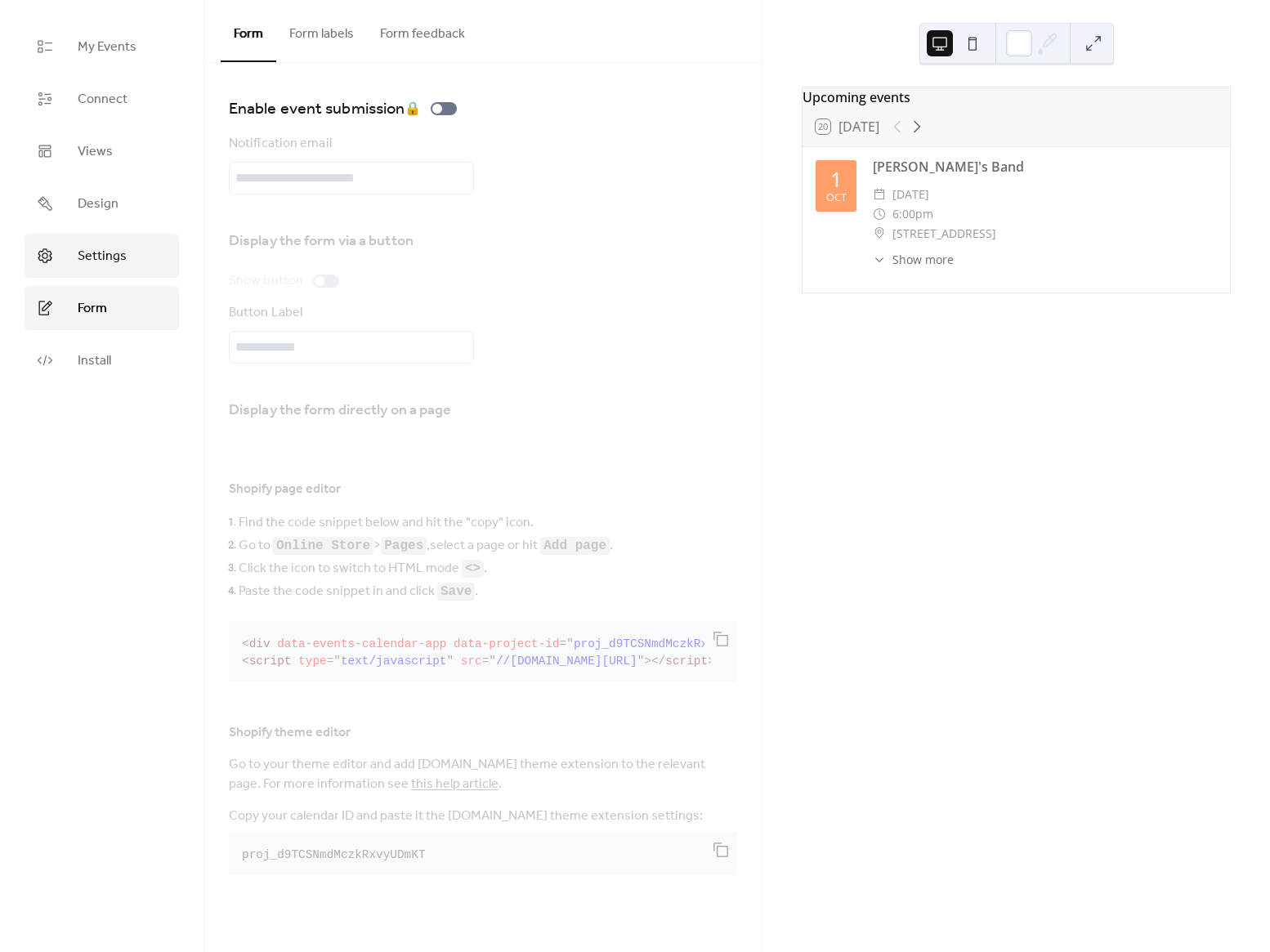
click at [106, 258] on span "Settings" at bounding box center [102, 257] width 49 height 20
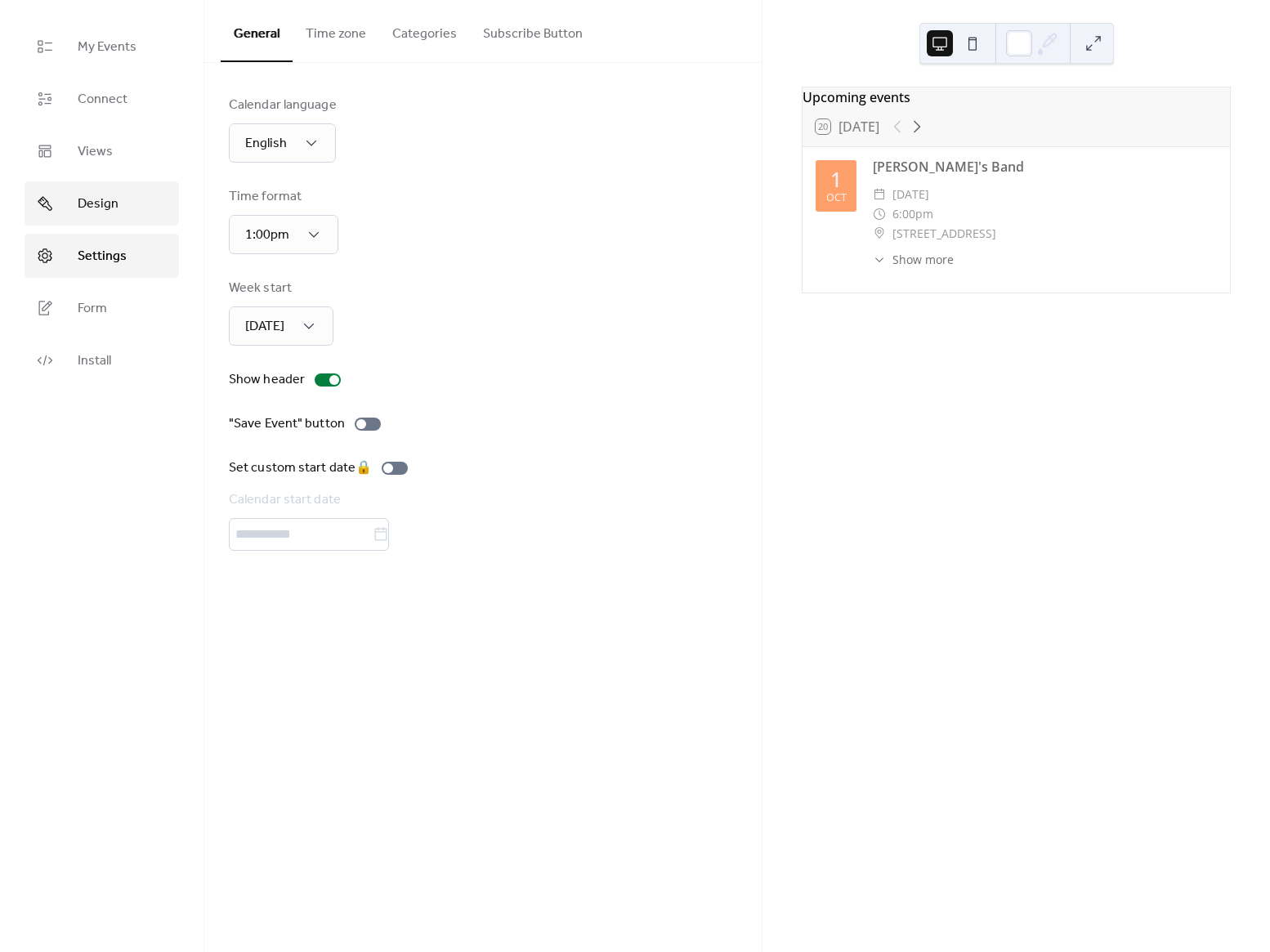
click at [53, 190] on link "Design" at bounding box center [101, 203] width 155 height 44
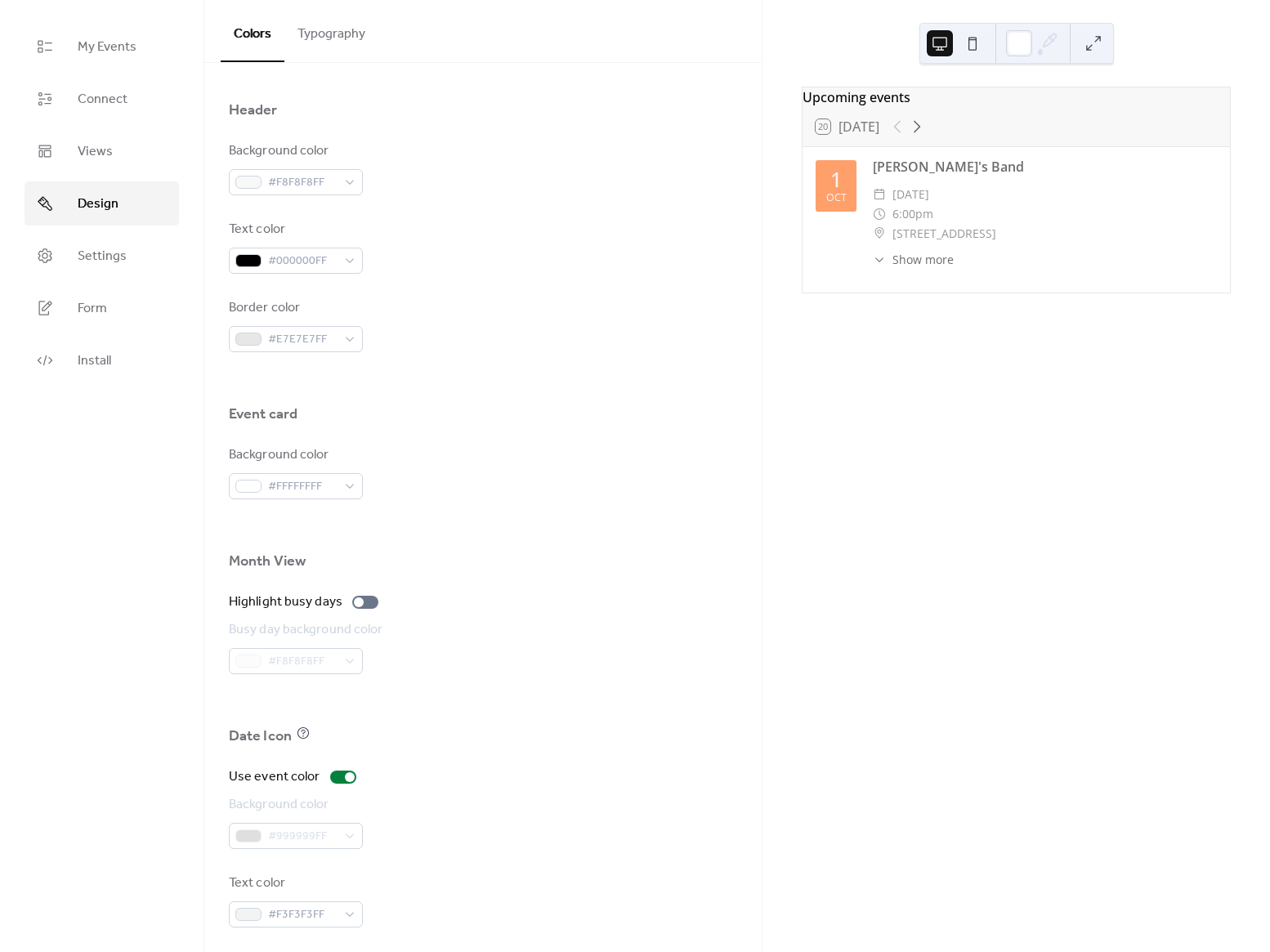
scroll to position [692, 0]
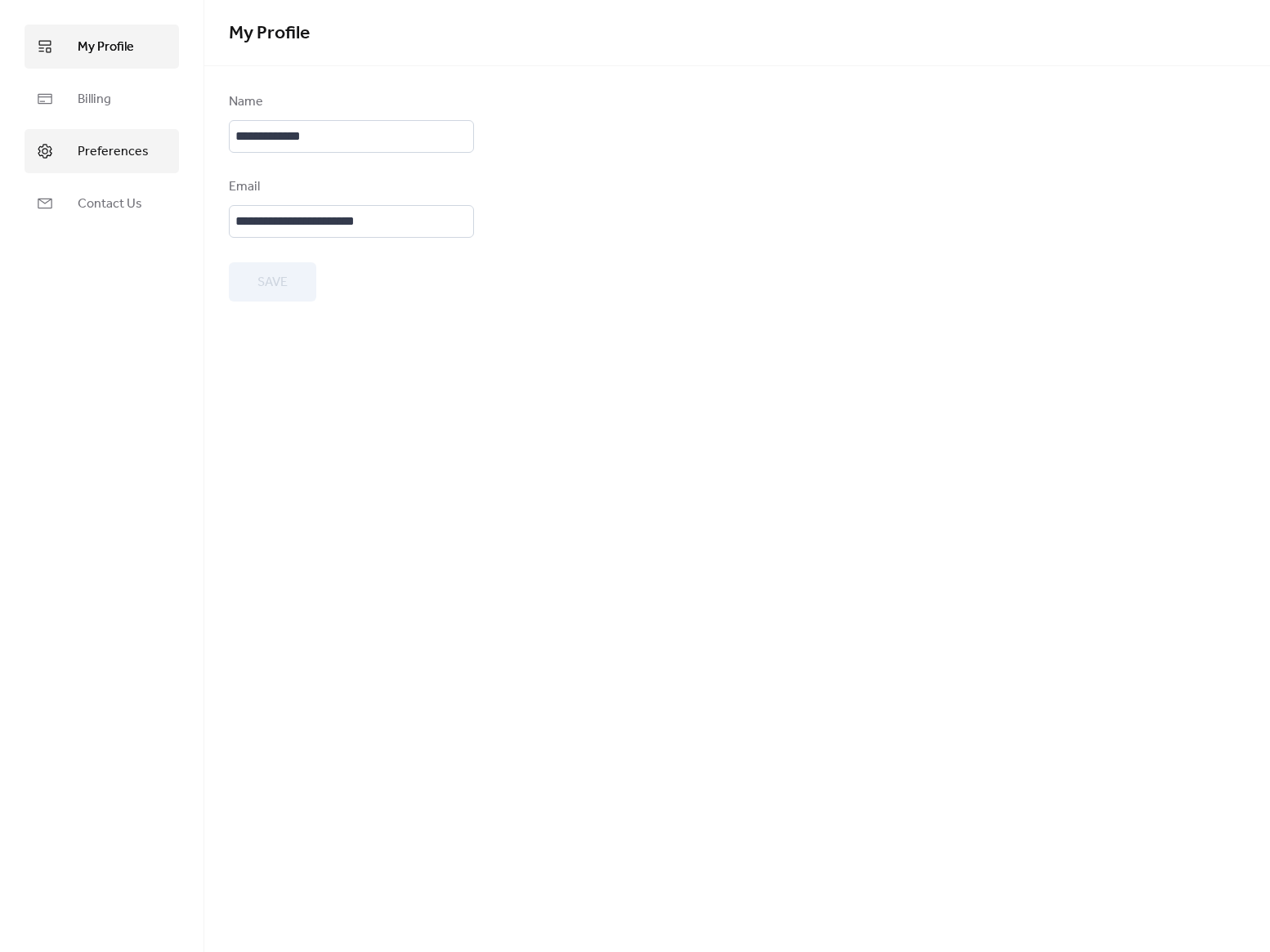
click at [118, 142] on span "Preferences" at bounding box center [113, 152] width 71 height 20
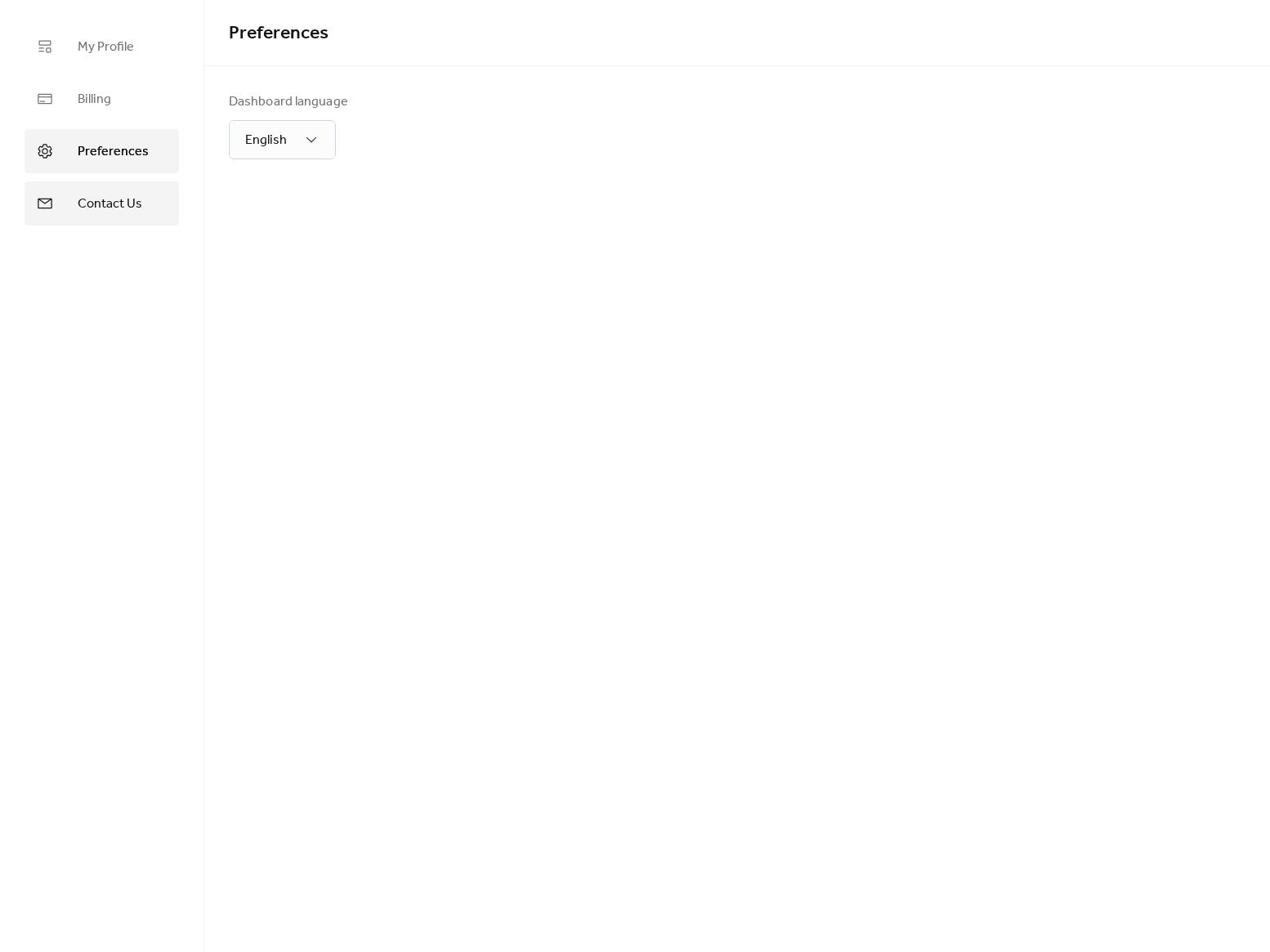
click at [100, 197] on span "Contact Us" at bounding box center [110, 205] width 65 height 20
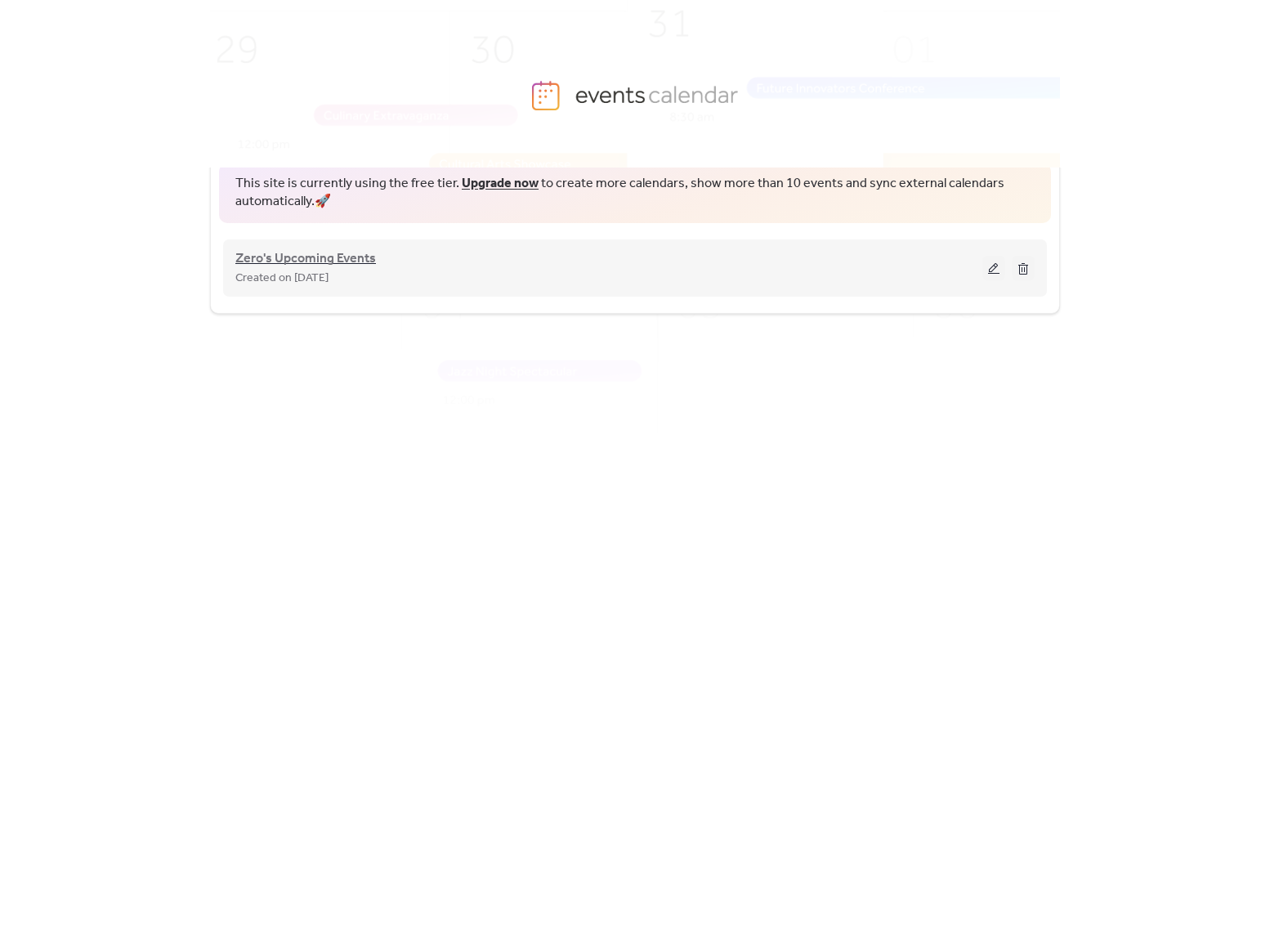
click at [344, 253] on span "Zero's Upcoming Events" at bounding box center [305, 259] width 141 height 20
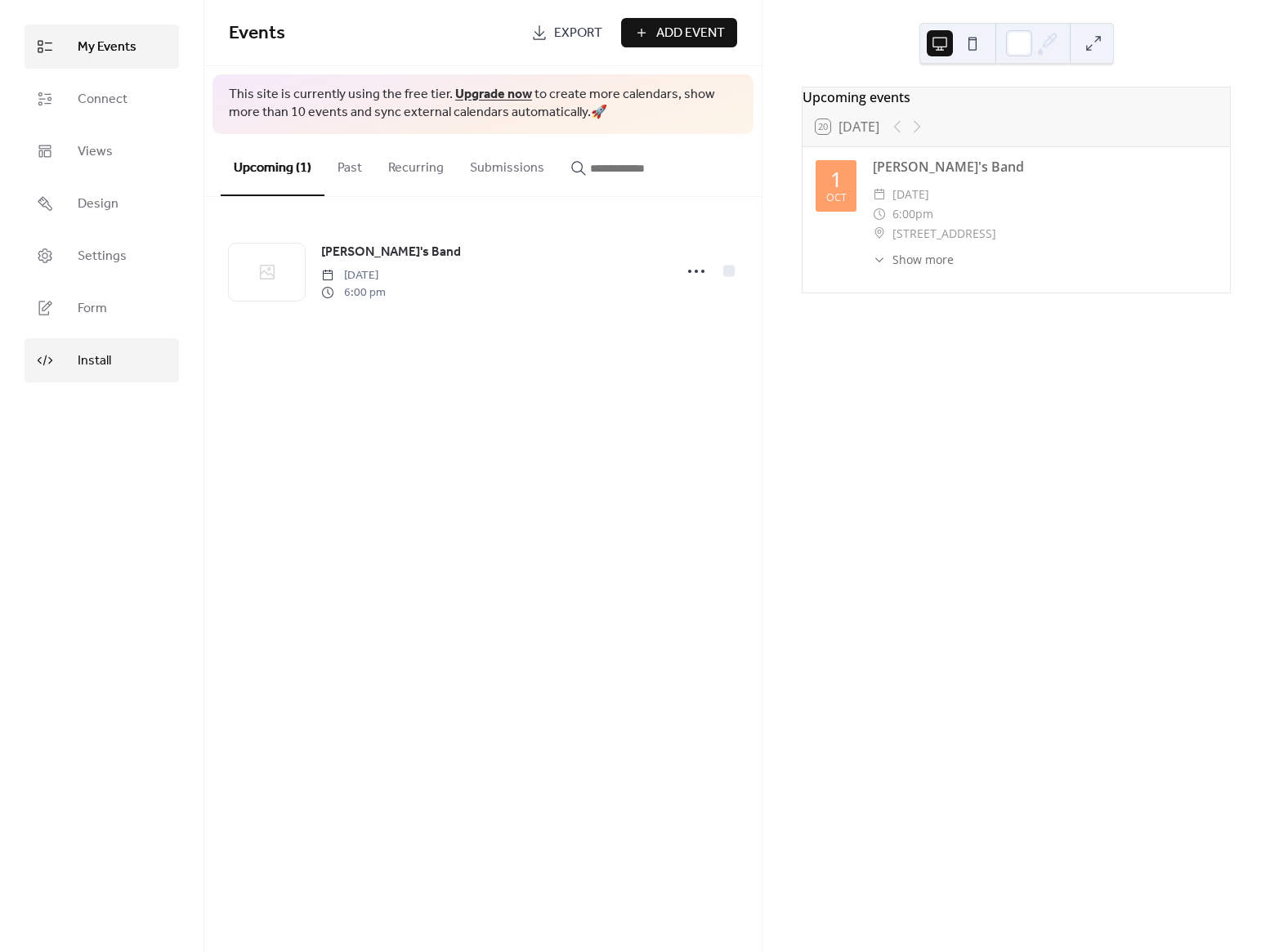
click at [72, 351] on link "Install" at bounding box center [101, 360] width 155 height 44
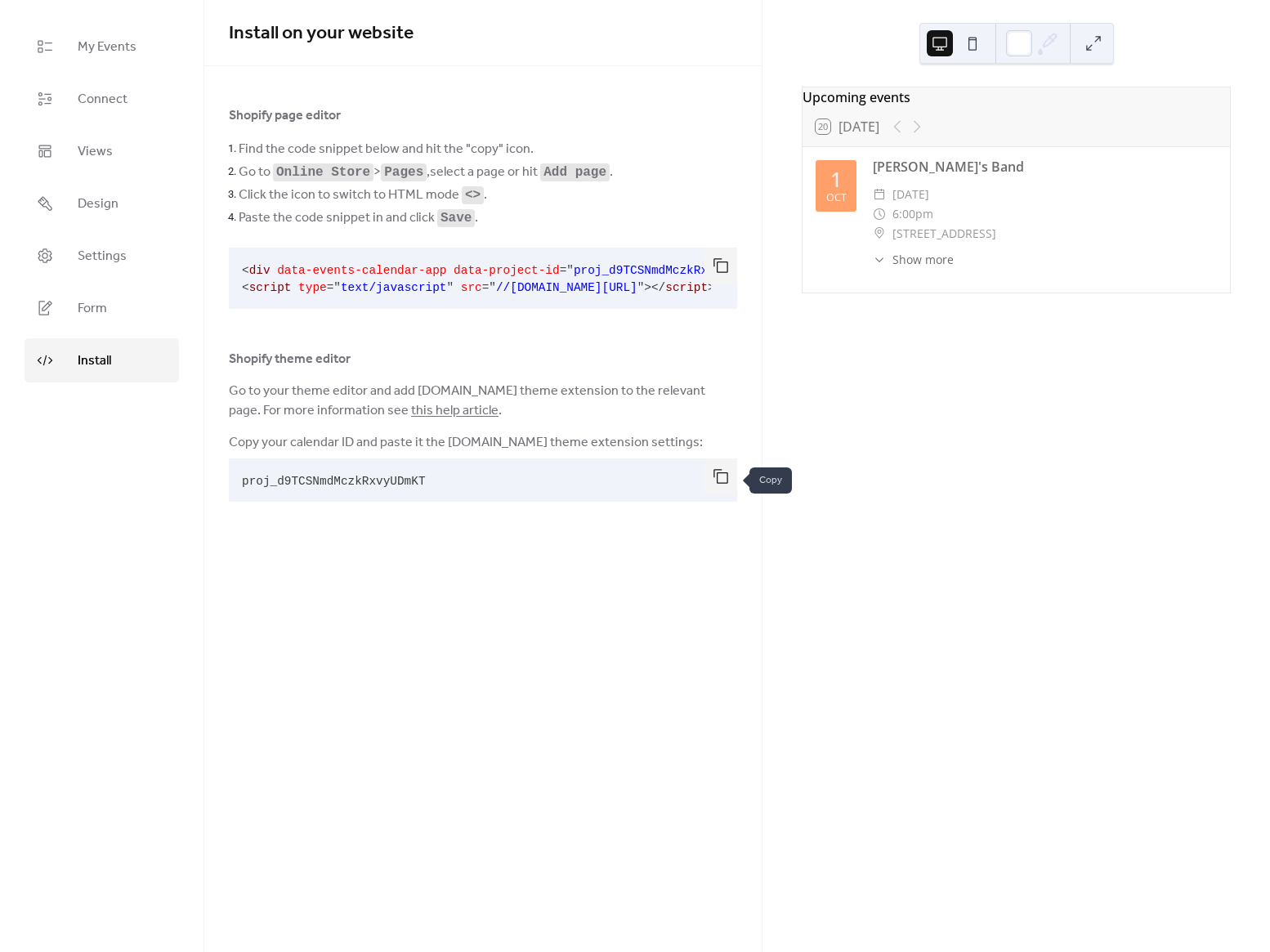
click at [721, 477] on button "button" at bounding box center [720, 476] width 32 height 36
click at [725, 265] on button "button" at bounding box center [720, 265] width 32 height 36
click at [91, 311] on span "Form" at bounding box center [93, 309] width 30 height 20
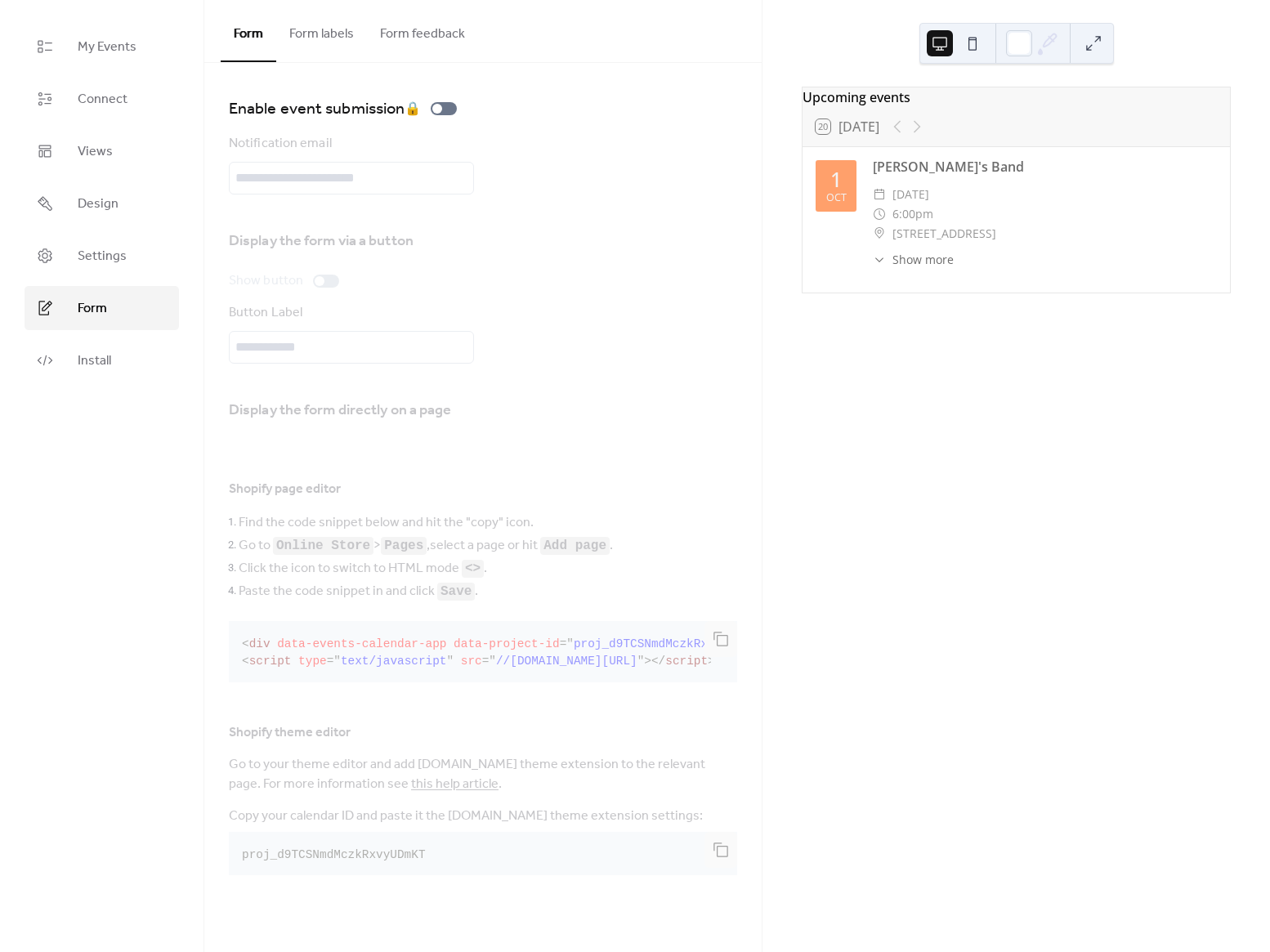
click at [318, 45] on button "Form labels" at bounding box center [322, 30] width 91 height 60
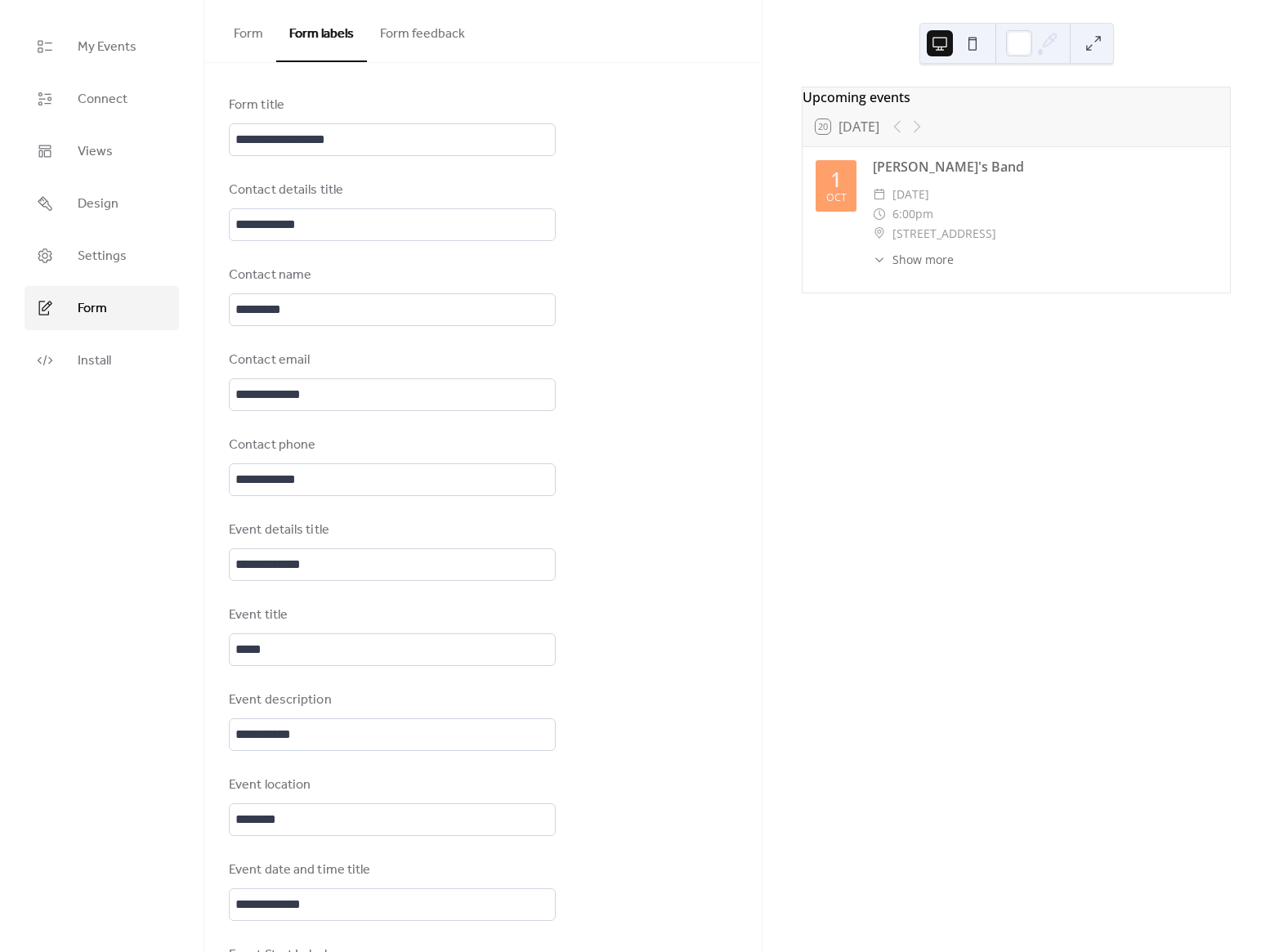
click at [413, 34] on button "Form feedback" at bounding box center [422, 30] width 111 height 60
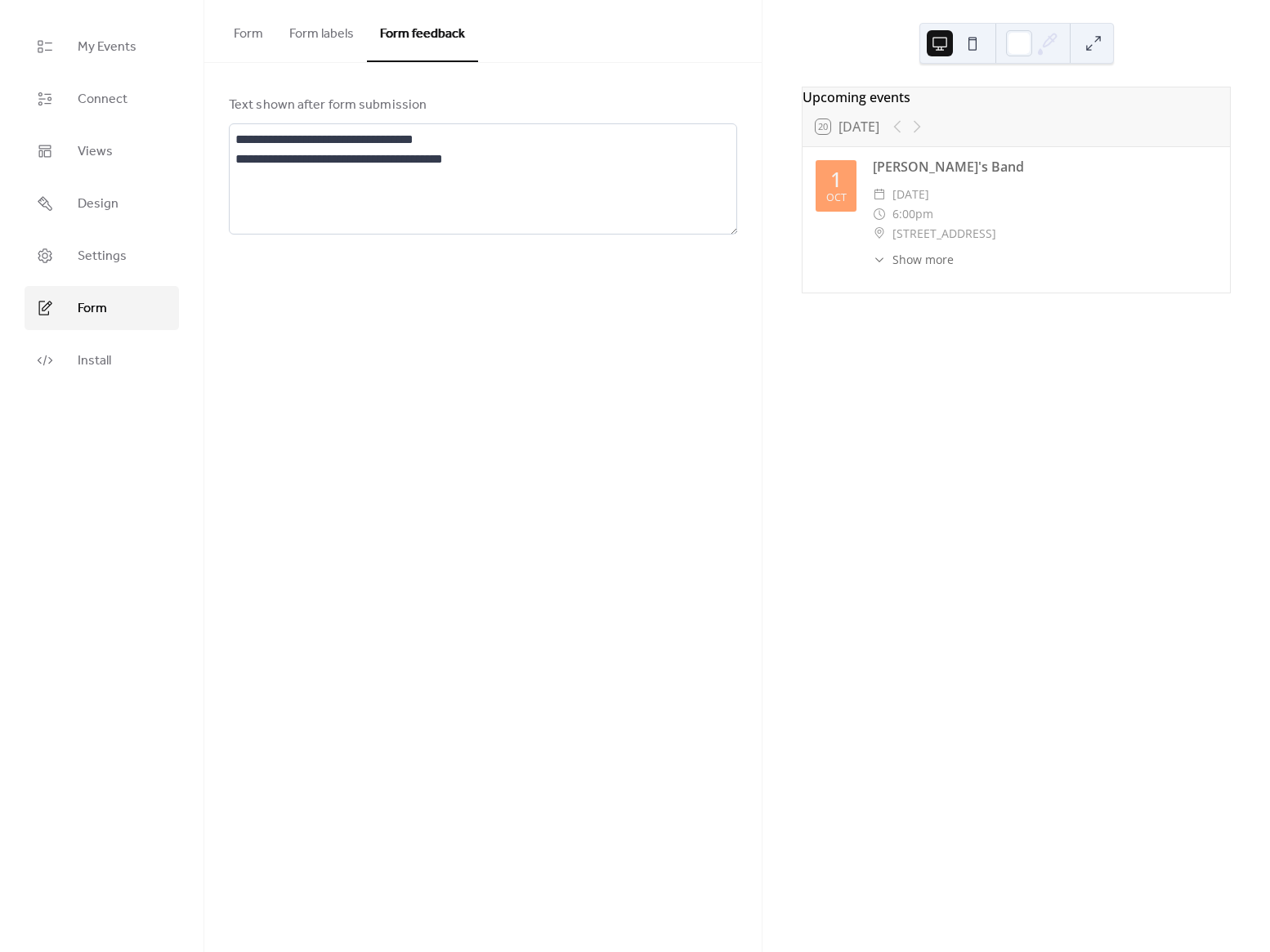
click at [965, 45] on button at bounding box center [972, 43] width 27 height 27
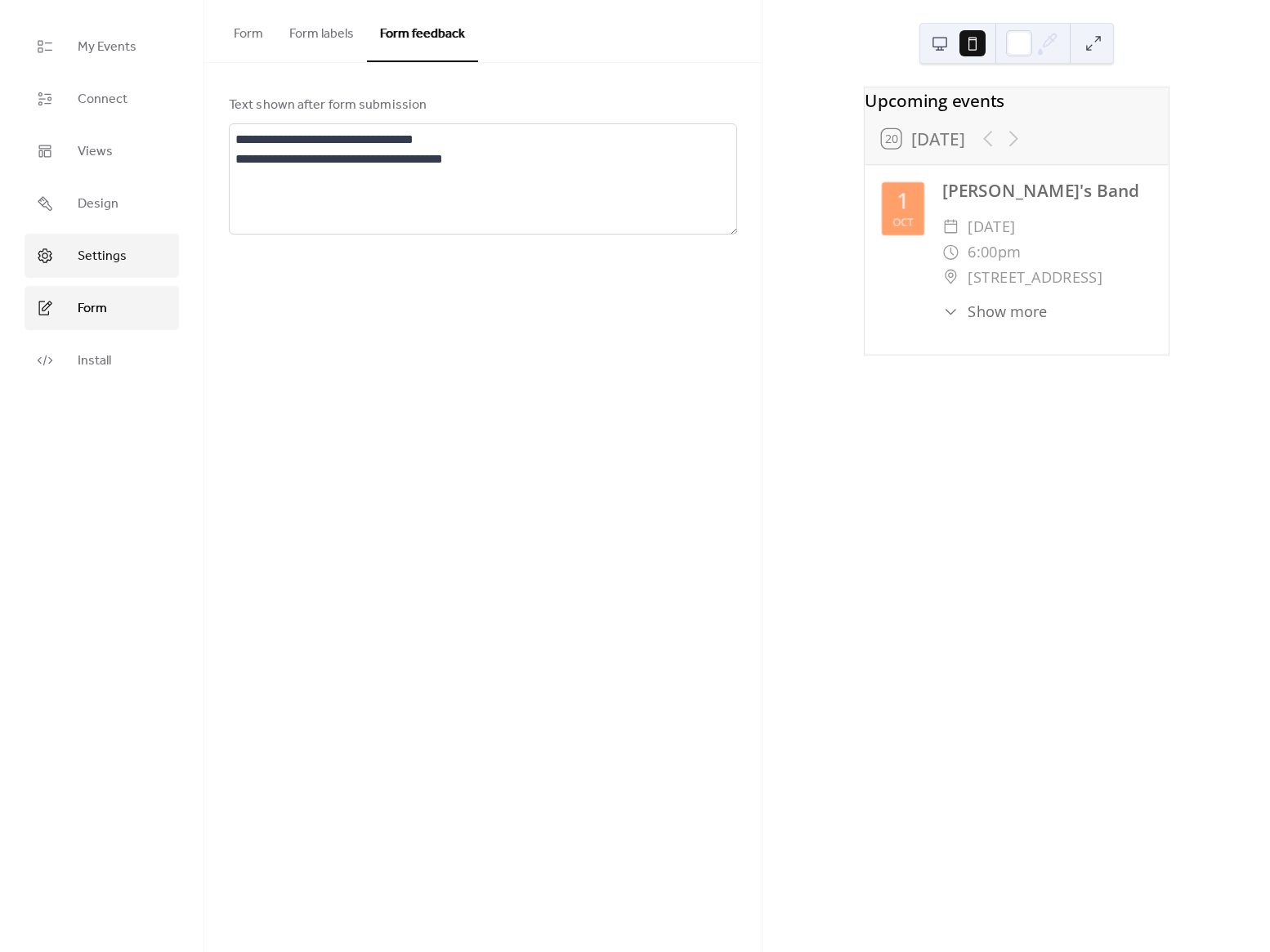
click at [136, 260] on link "Settings" at bounding box center [101, 255] width 155 height 44
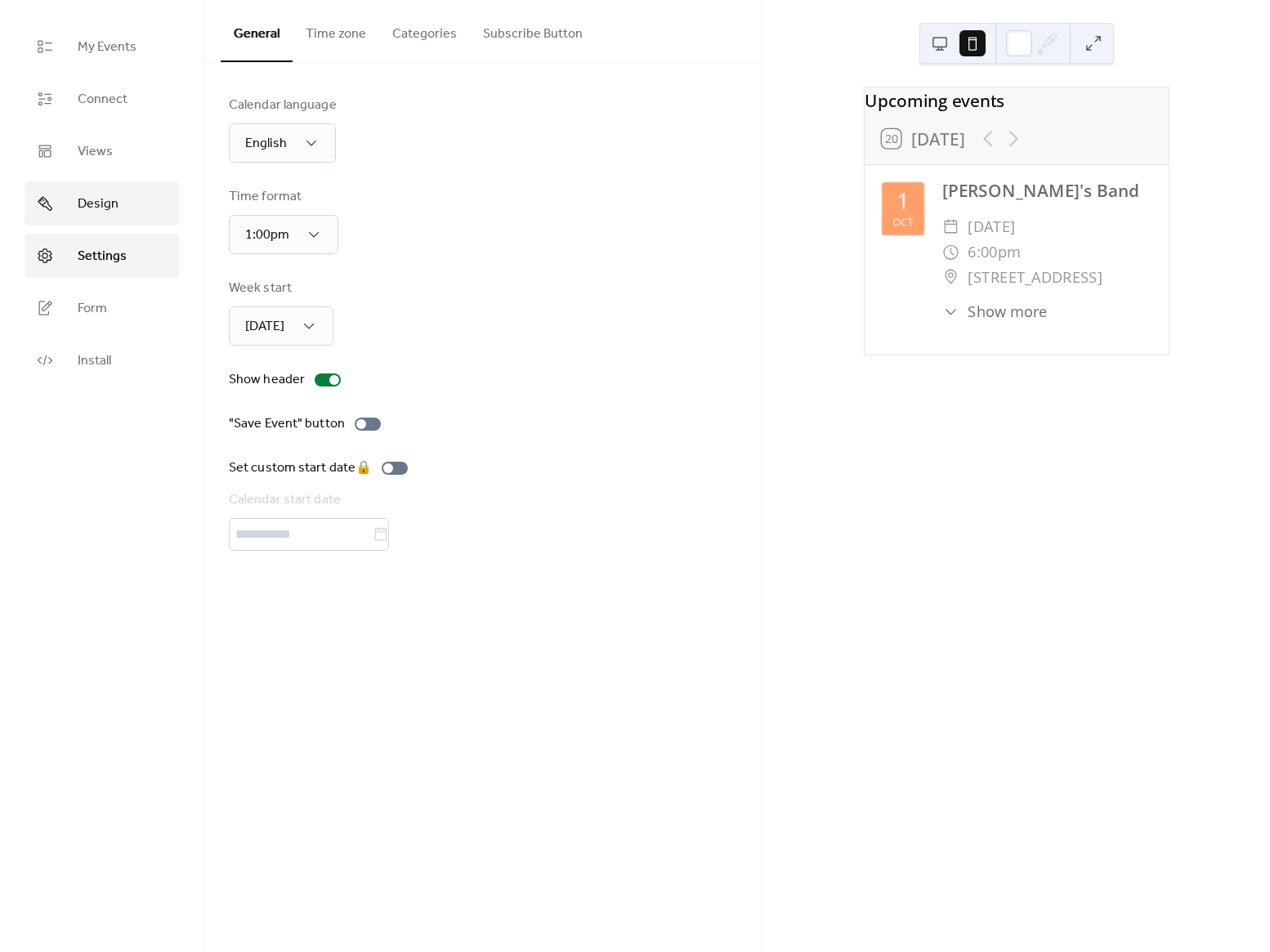
click at [121, 201] on link "Design" at bounding box center [101, 203] width 155 height 44
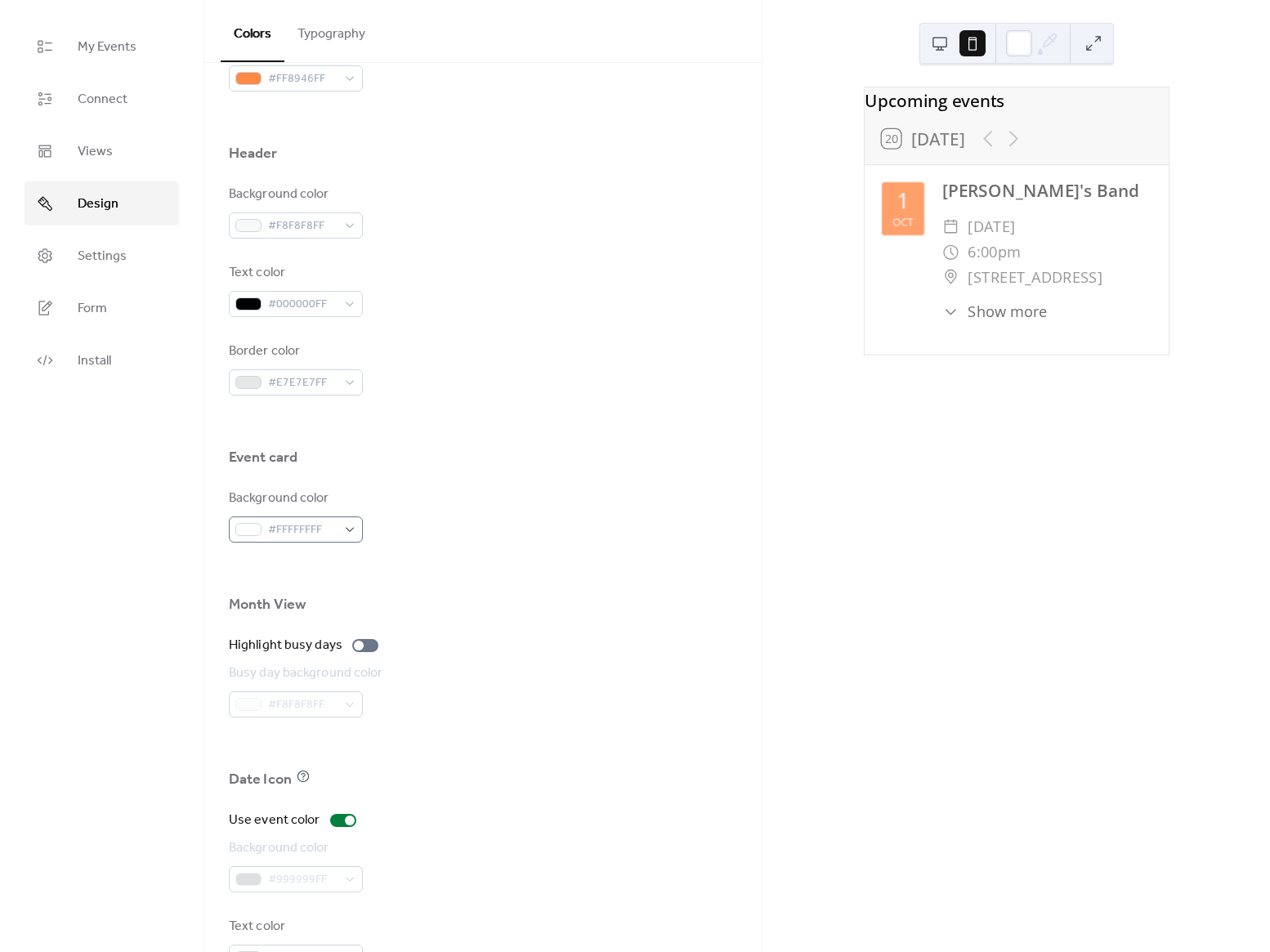
scroll to position [692, 0]
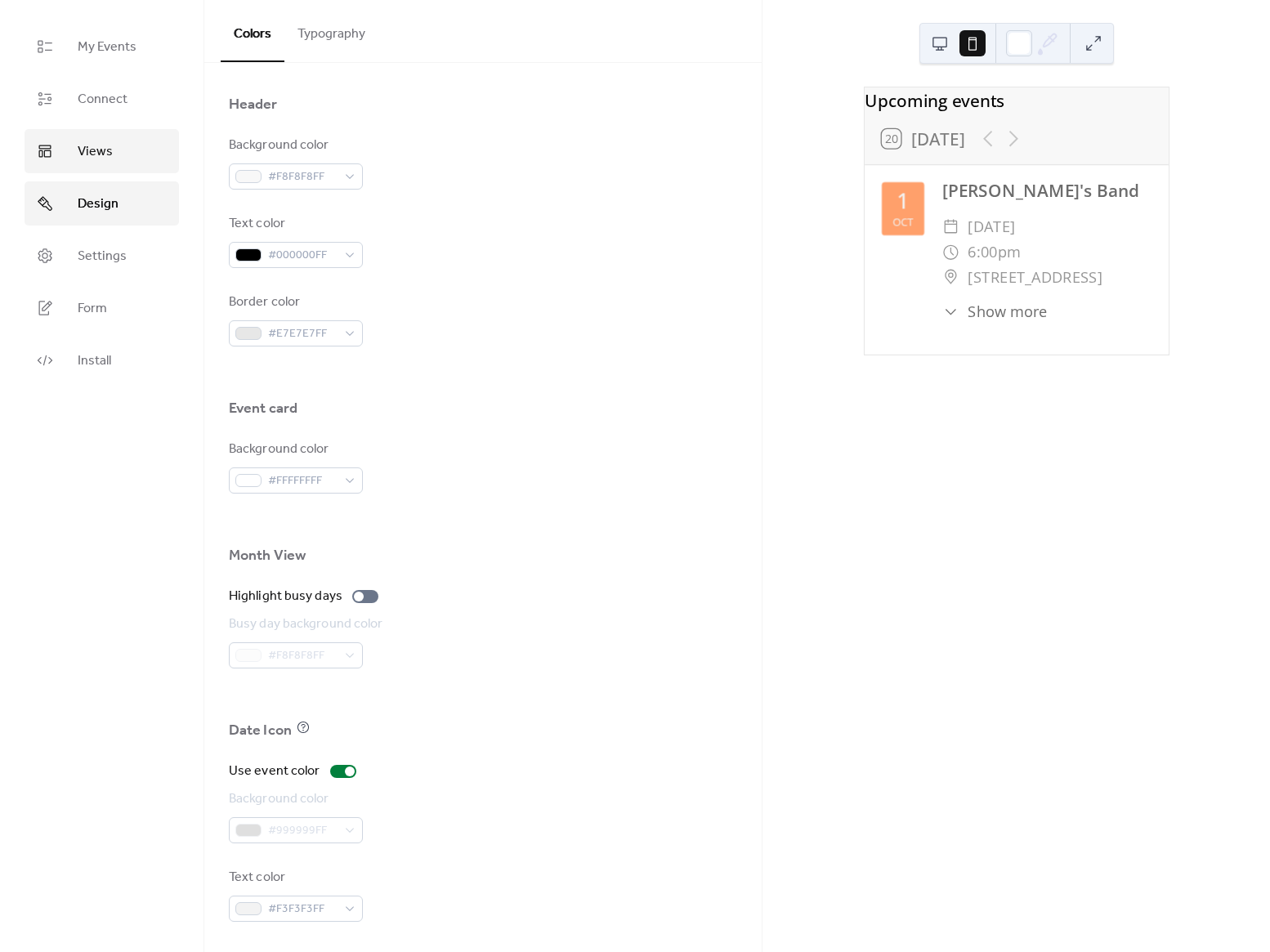
click at [119, 147] on link "Views" at bounding box center [101, 151] width 155 height 44
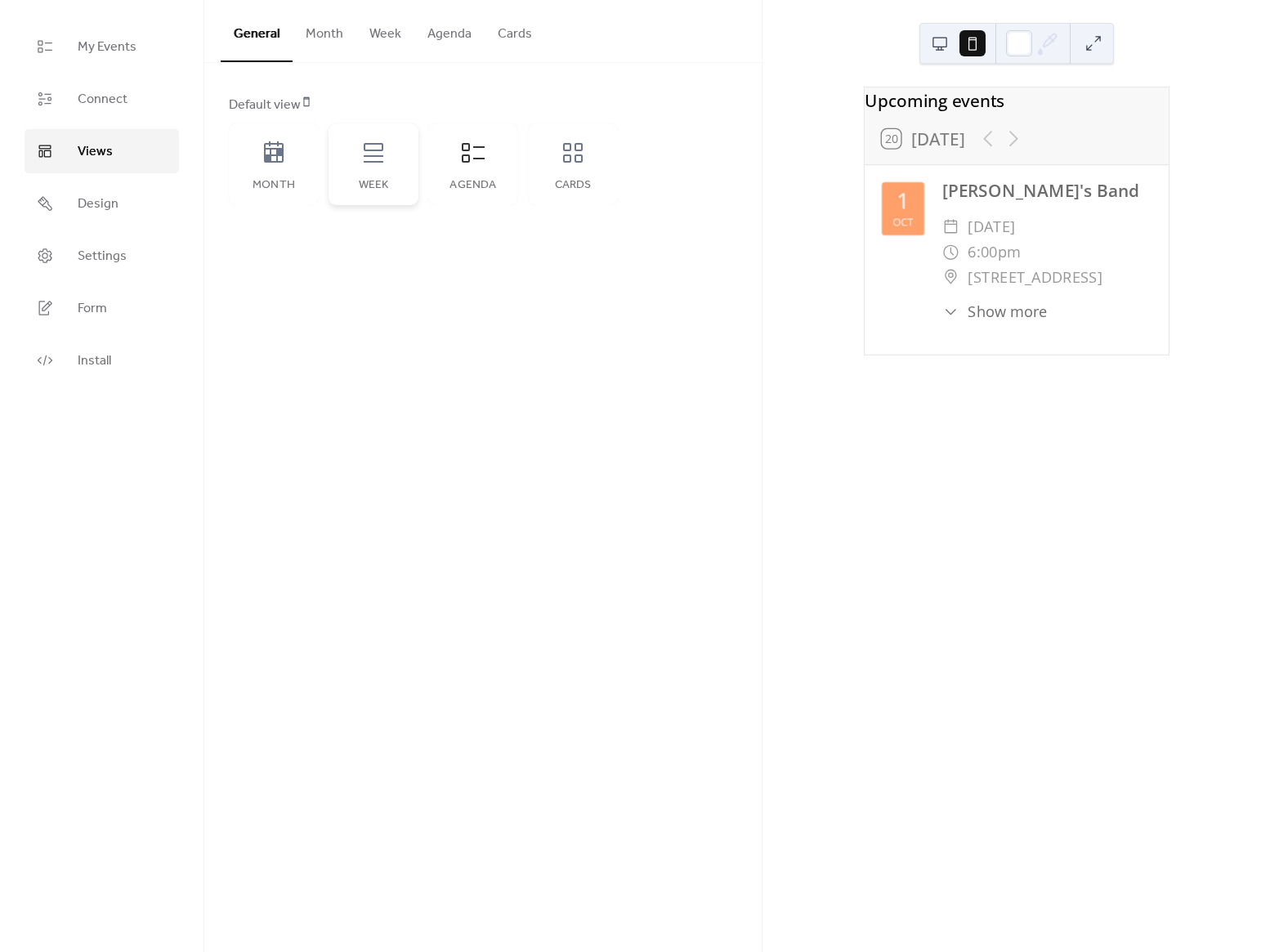
click at [387, 152] on div "Week" at bounding box center [373, 163] width 90 height 82
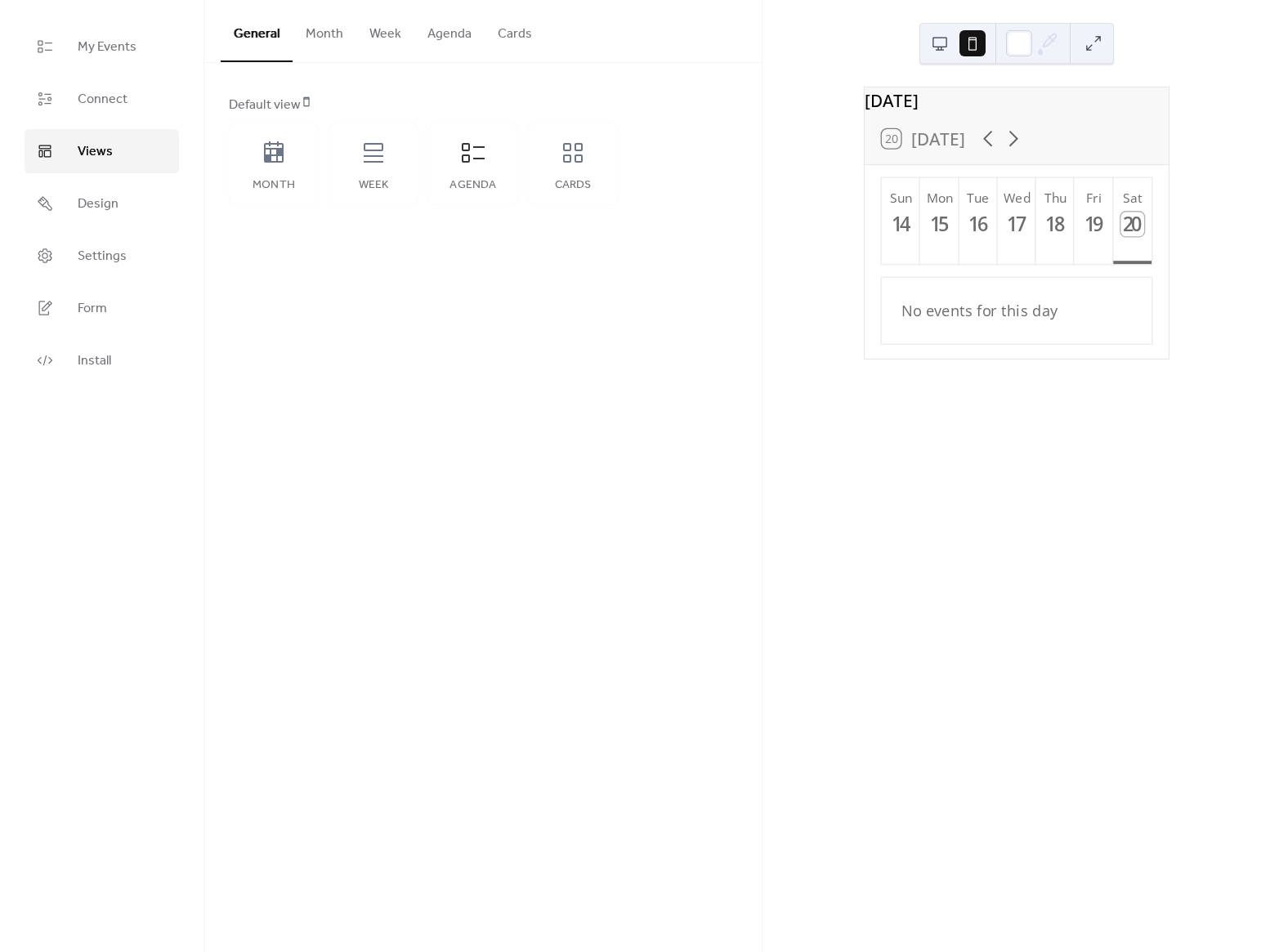
click at [221, 160] on div "Default view Month Week Agenda Cards" at bounding box center [482, 151] width 557 height 175
click at [291, 151] on div "Month" at bounding box center [273, 163] width 90 height 82
click at [931, 34] on button at bounding box center [939, 43] width 27 height 27
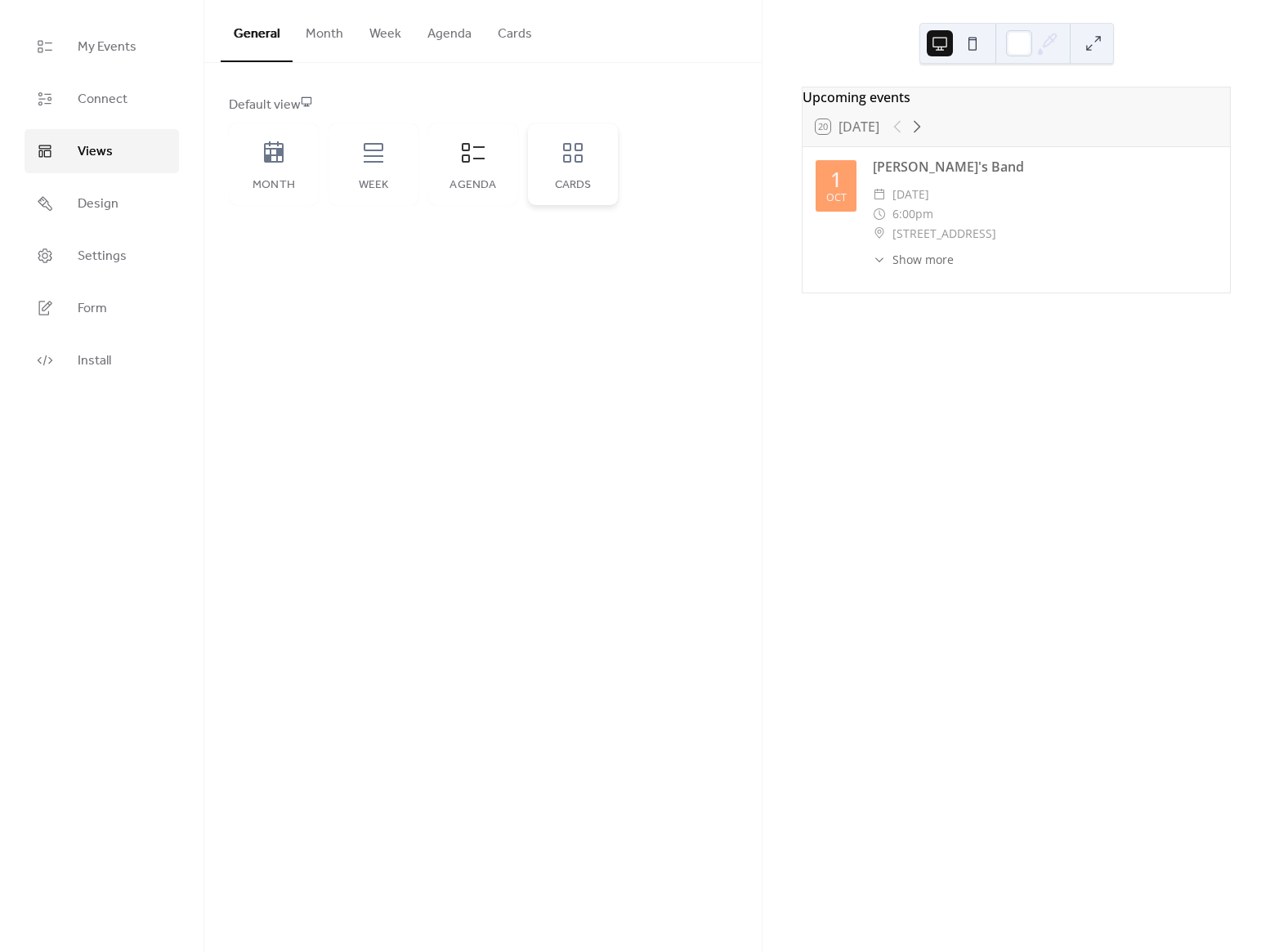
click at [583, 151] on icon at bounding box center [572, 153] width 27 height 27
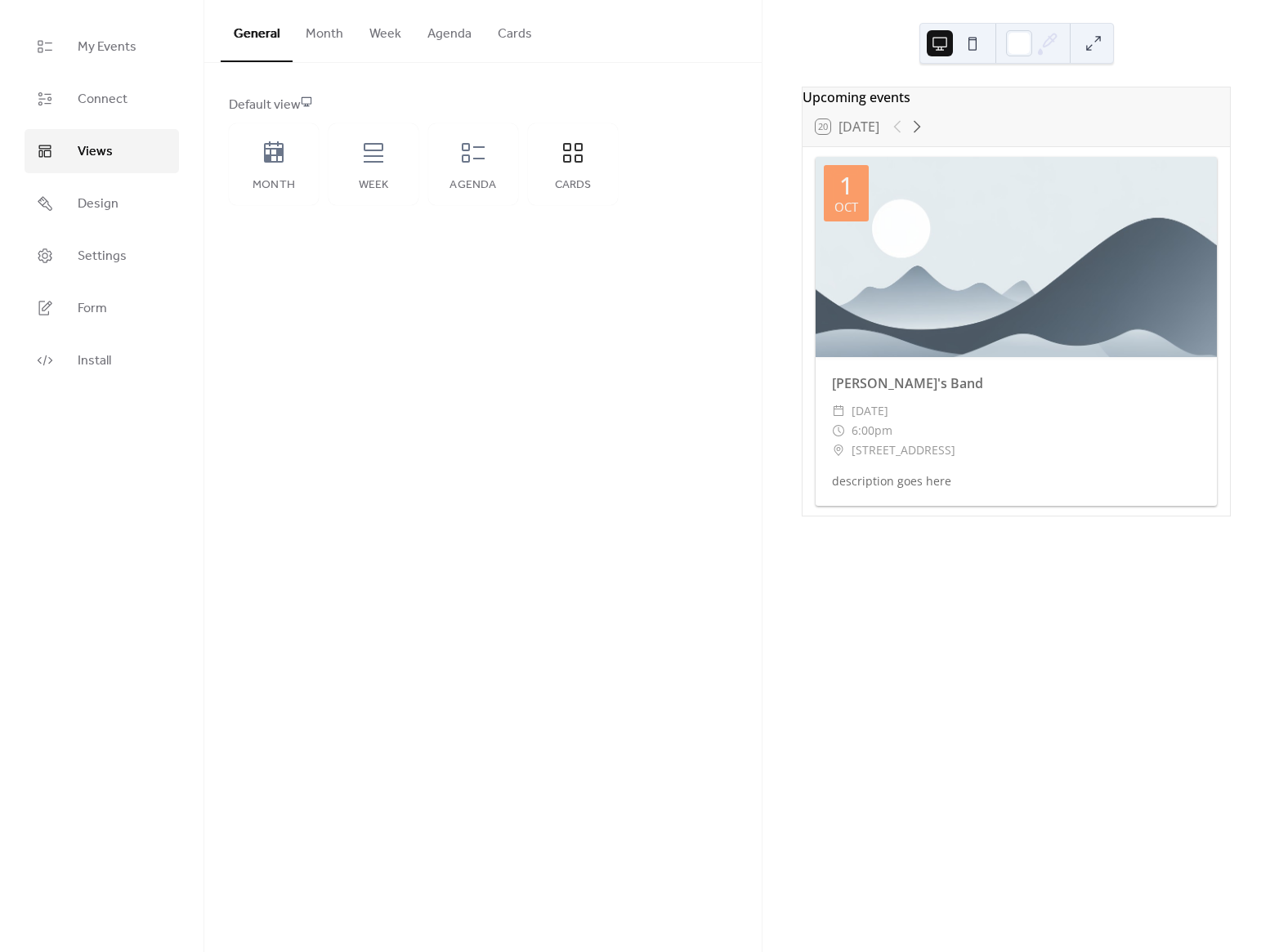
click at [459, 36] on button "Agenda" at bounding box center [449, 30] width 70 height 60
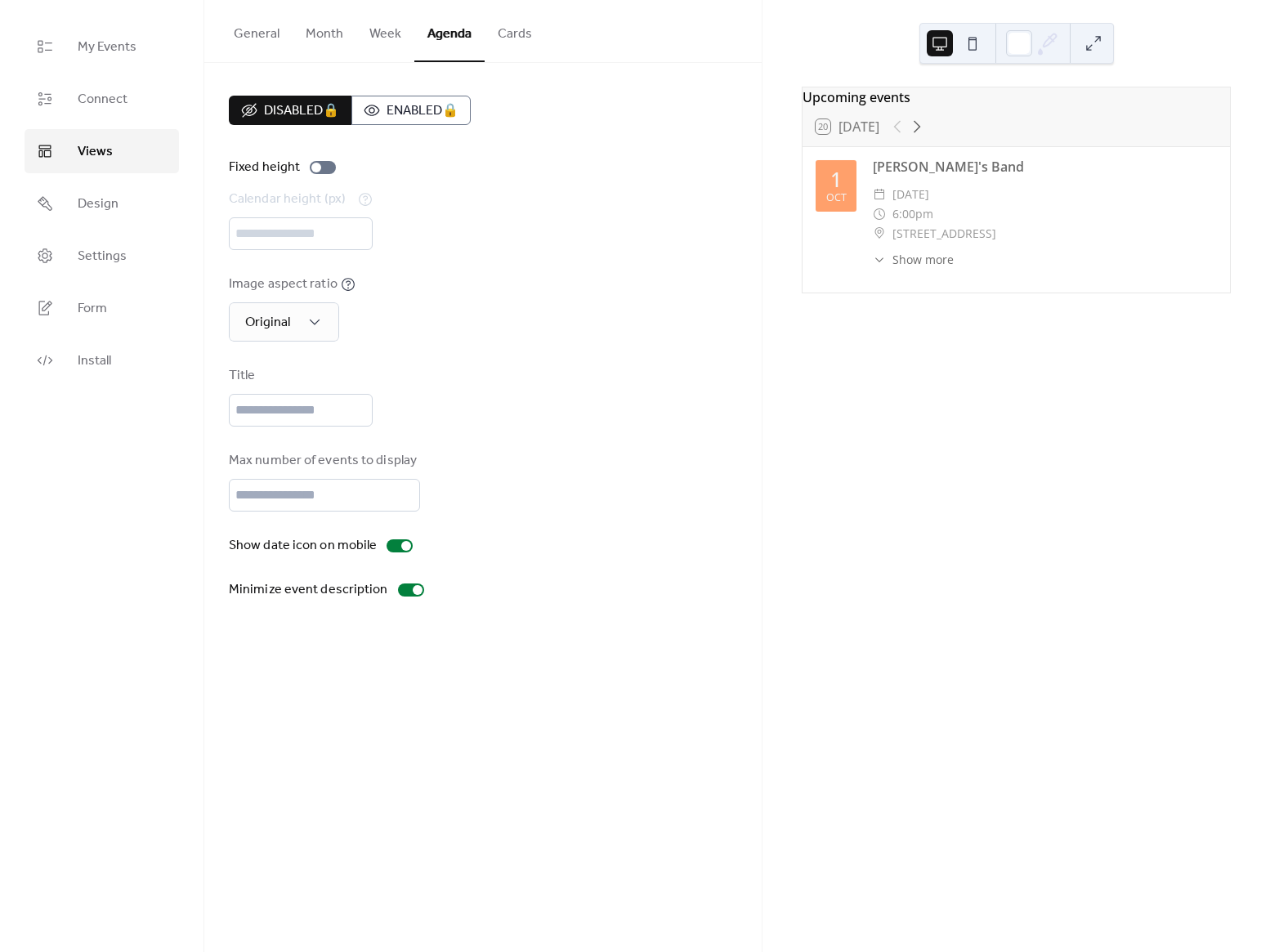
click at [517, 32] on button "Cards" at bounding box center [514, 30] width 60 height 60
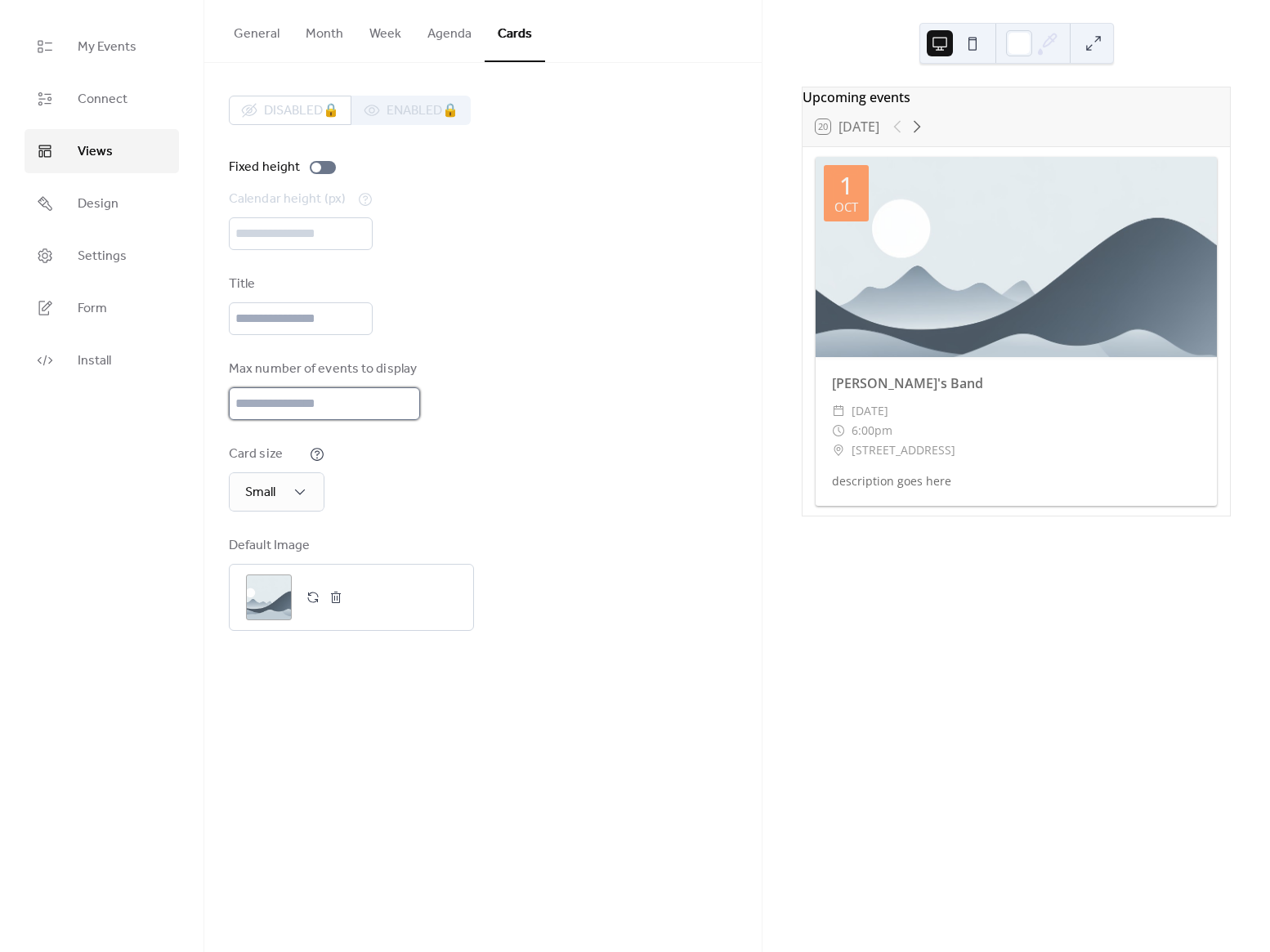
click at [339, 405] on input "**" at bounding box center [324, 403] width 191 height 32
type input "*"
click at [610, 418] on div "Max number of events to display *" at bounding box center [482, 389] width 508 height 60
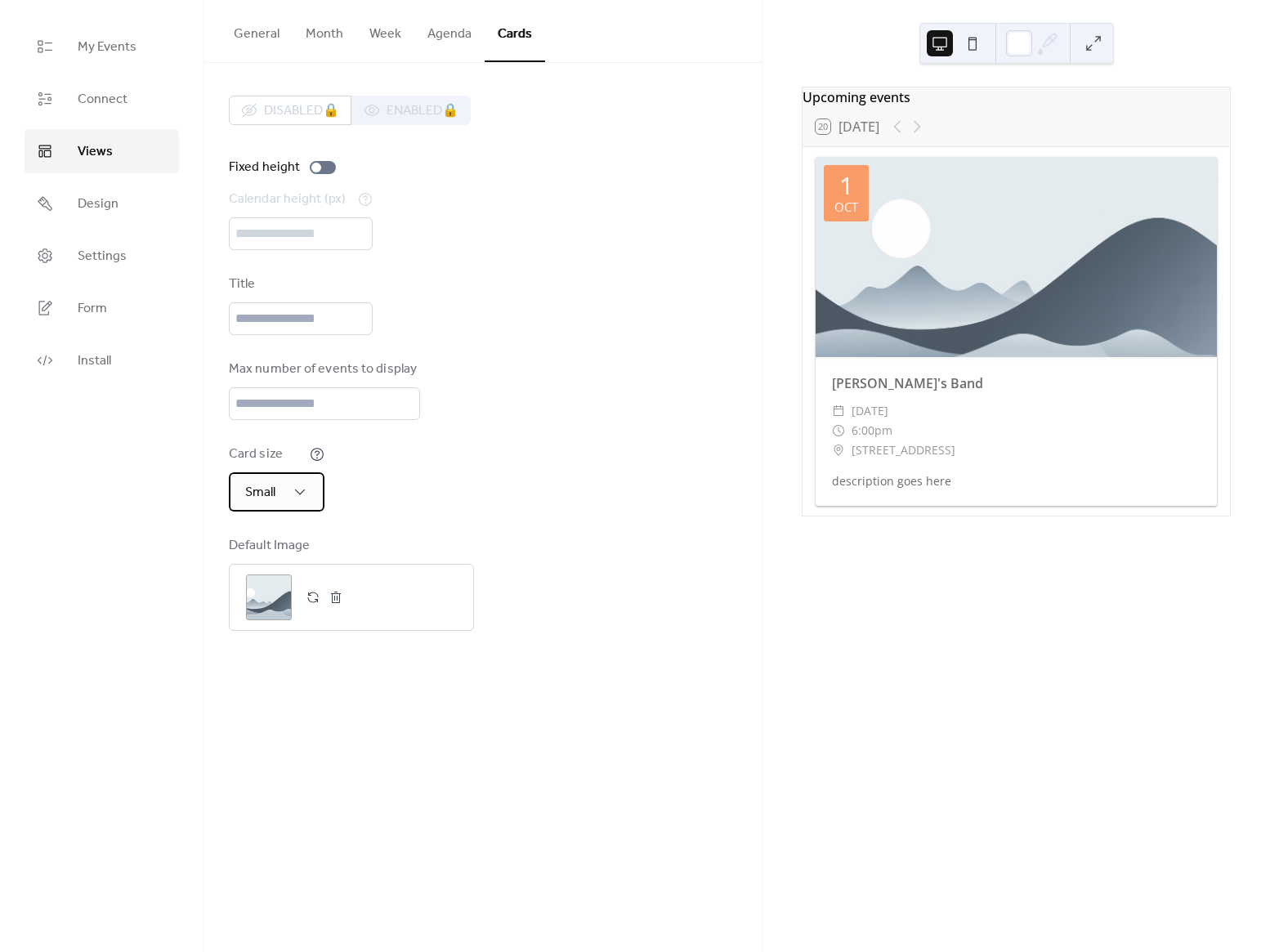
click at [311, 488] on div "Small" at bounding box center [276, 492] width 95 height 39
click at [263, 595] on span "Medium" at bounding box center [266, 597] width 47 height 20
